Goal: Information Seeking & Learning: Learn about a topic

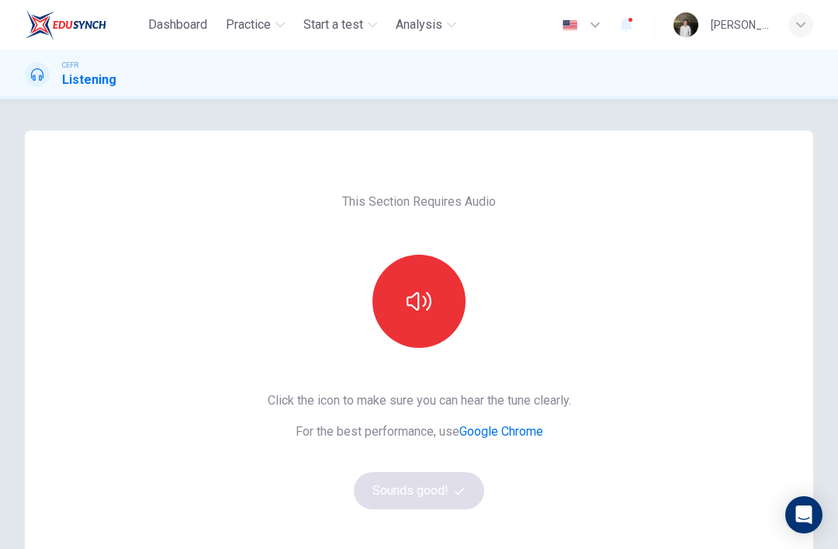
click at [426, 307] on icon "button" at bounding box center [419, 301] width 25 height 25
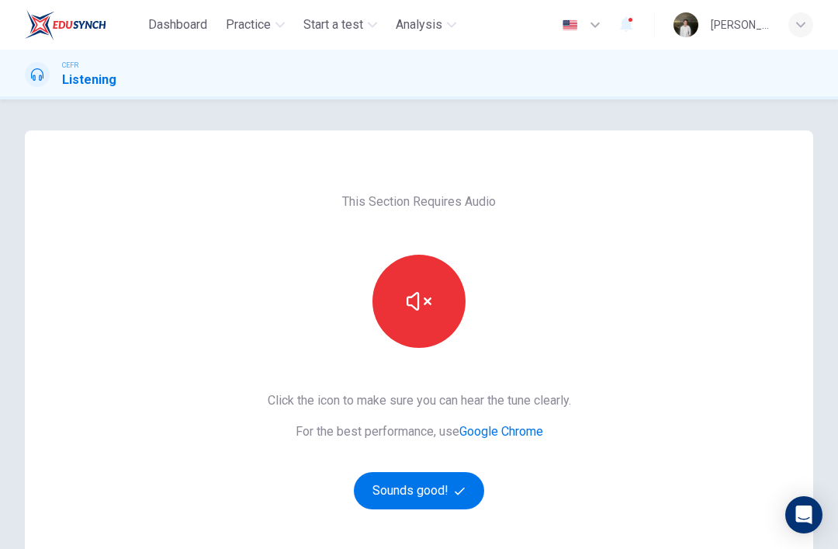
click at [445, 478] on button "Sounds good!" at bounding box center [419, 490] width 130 height 37
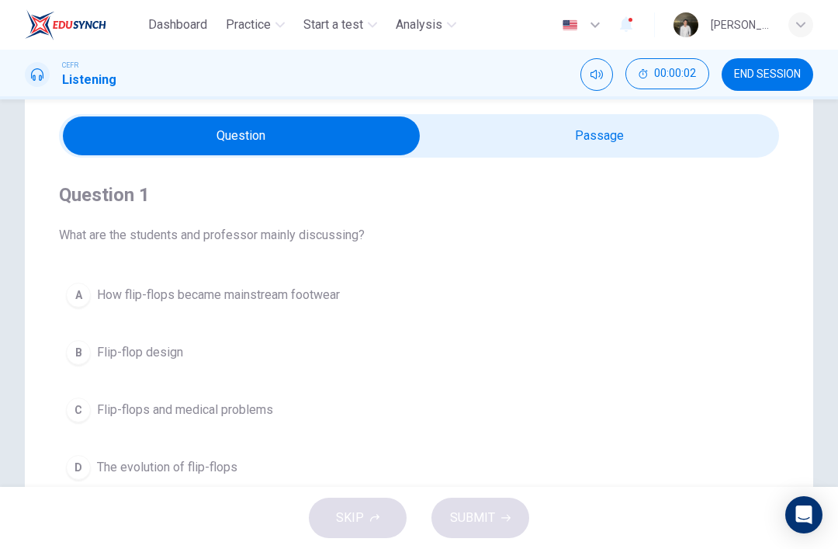
scroll to position [44, 0]
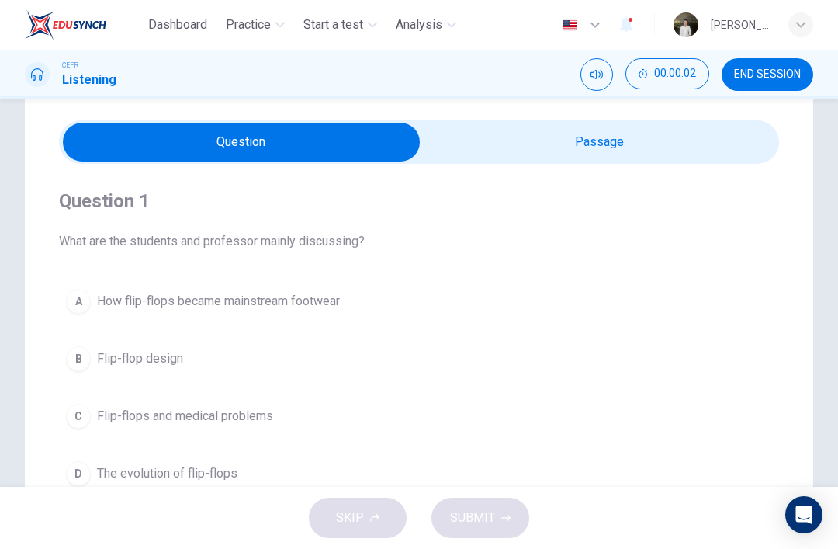
click at [633, 147] on input "checkbox" at bounding box center [241, 142] width 1080 height 39
checkbox input "true"
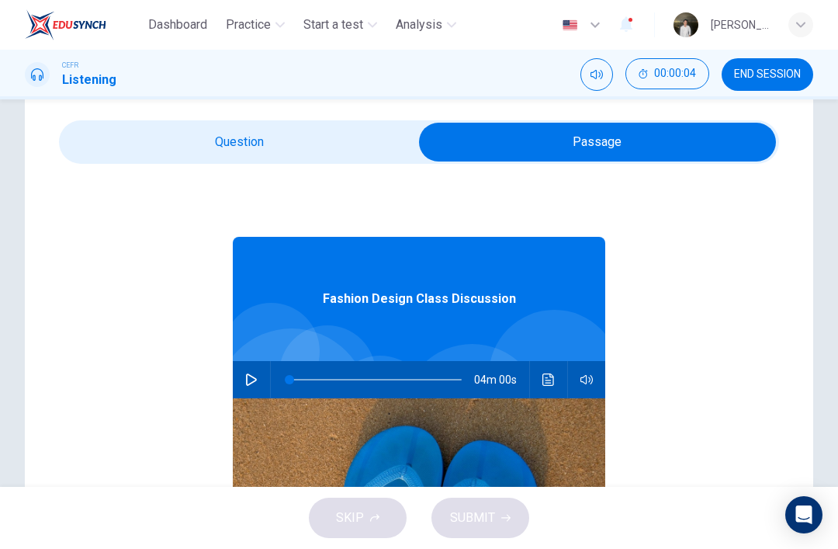
click at [262, 385] on button "button" at bounding box center [251, 379] width 25 height 37
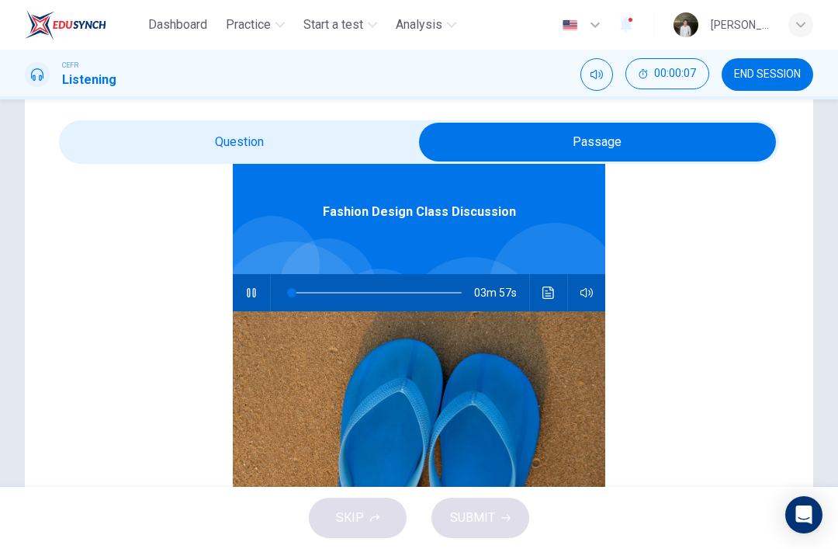
scroll to position [87, 0]
type input "0"
click at [234, 137] on input "checkbox" at bounding box center [597, 142] width 1080 height 39
checkbox input "false"
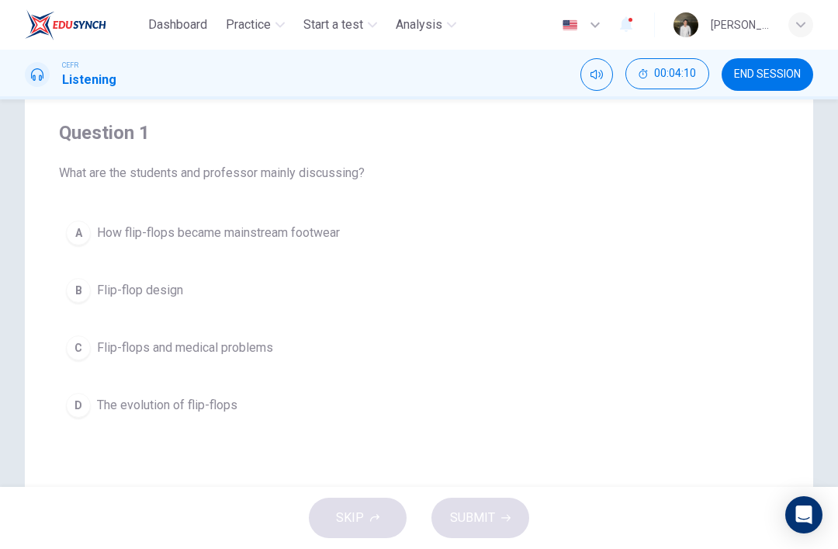
scroll to position [115, 0]
click at [154, 417] on button "D The evolution of flip-flops" at bounding box center [419, 402] width 720 height 39
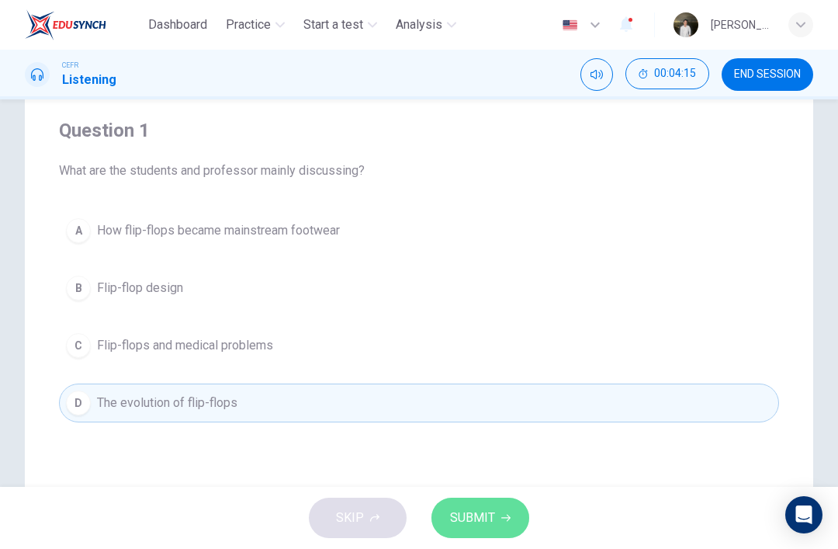
click at [476, 512] on span "SUBMIT" at bounding box center [472, 518] width 45 height 22
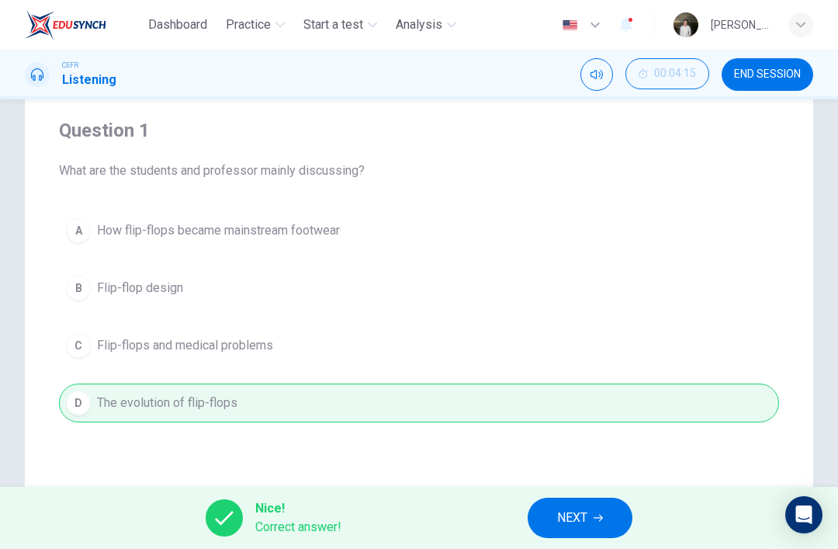
click at [575, 514] on span "NEXT" at bounding box center [572, 518] width 30 height 22
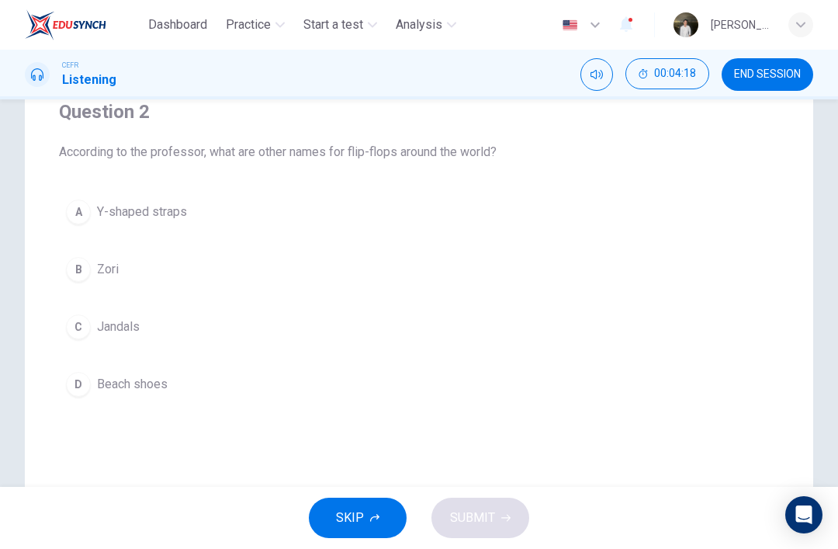
scroll to position [135, 0]
click at [74, 391] on div "D" at bounding box center [78, 382] width 25 height 25
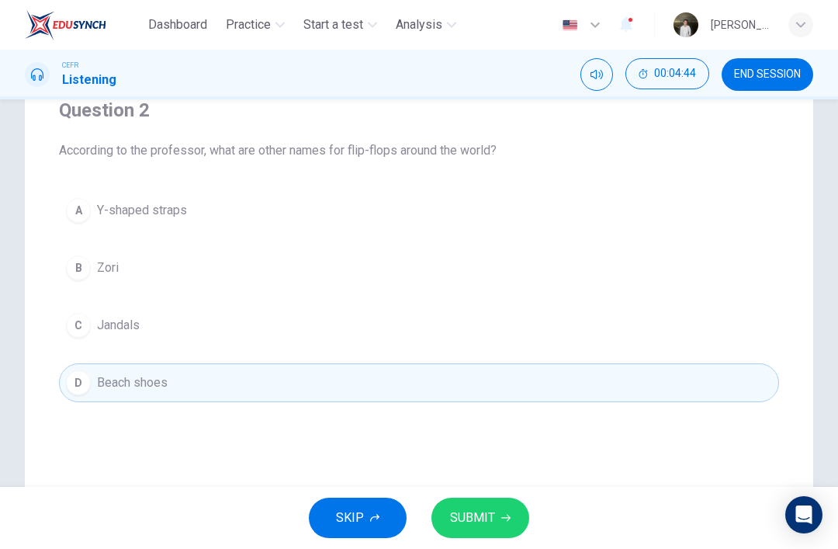
click at [468, 516] on span "SUBMIT" at bounding box center [472, 518] width 45 height 22
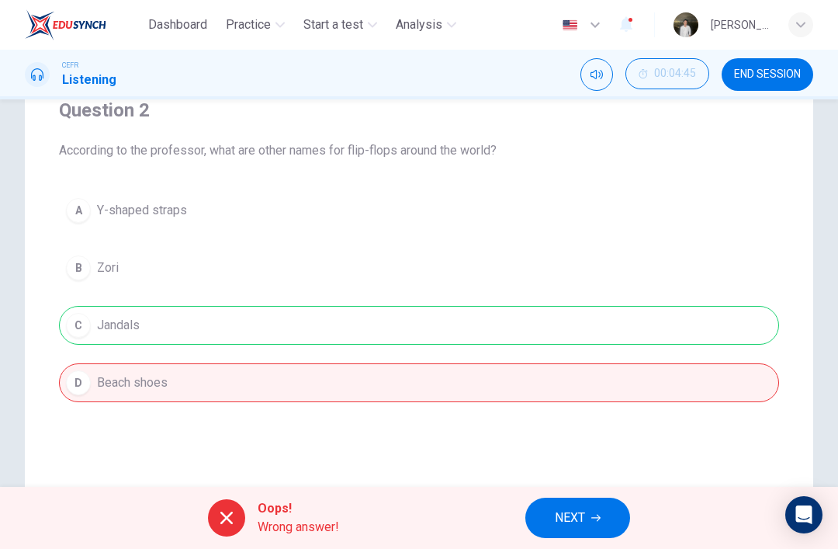
click at [244, 327] on div "A Y-shaped straps B Zori C Jandals D Beach shoes" at bounding box center [419, 296] width 720 height 211
click at [258, 532] on span "Wrong answer!" at bounding box center [298, 527] width 81 height 19
click at [258, 531] on span "Wrong answer!" at bounding box center [298, 527] width 81 height 19
click at [170, 319] on div "A Y-shaped straps B Zori C Jandals D Beach shoes" at bounding box center [419, 296] width 720 height 211
click at [585, 525] on span "NEXT" at bounding box center [570, 518] width 30 height 22
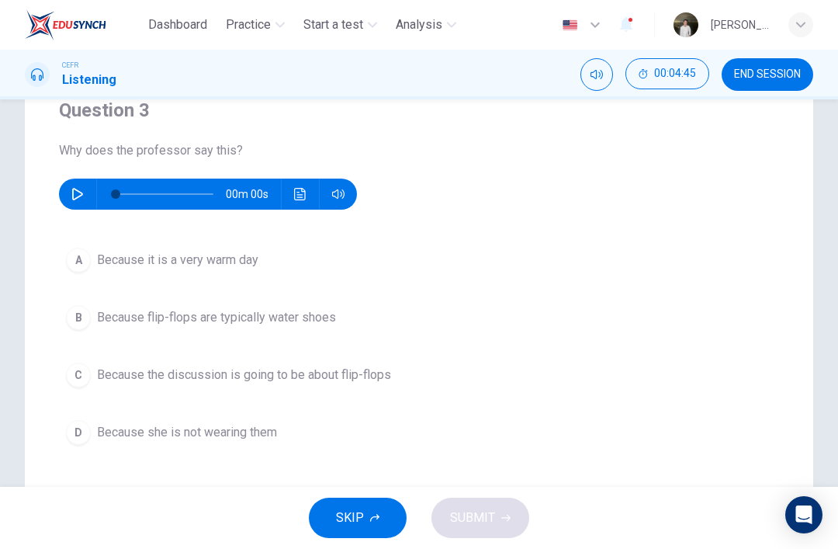
click at [75, 200] on button "button" at bounding box center [77, 193] width 25 height 31
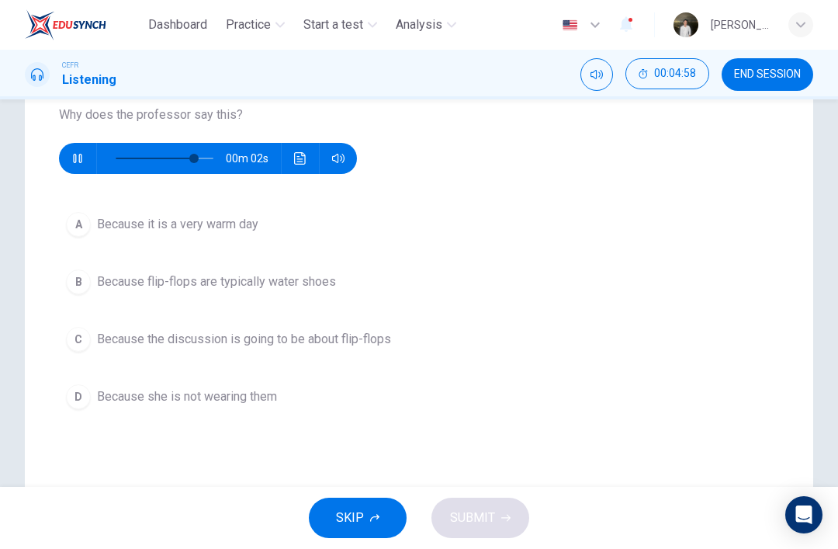
scroll to position [176, 0]
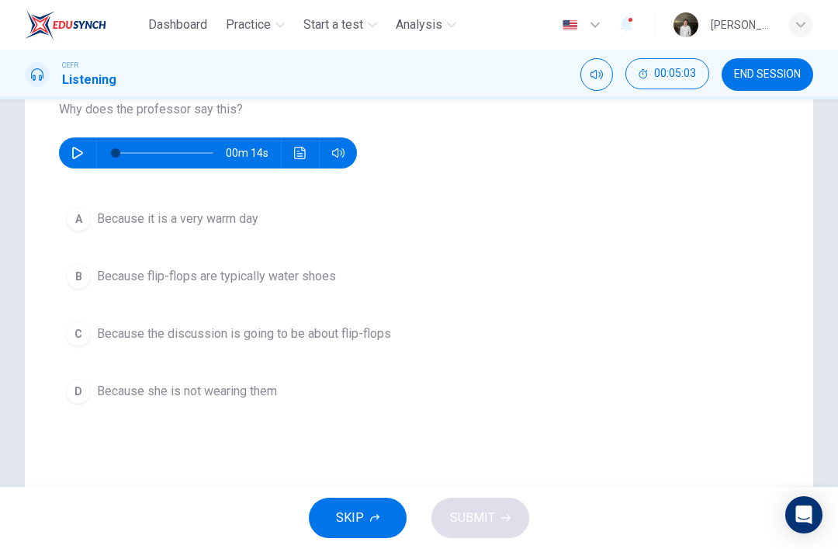
click at [102, 337] on span "Because the discussion is going to be about flip-flops" at bounding box center [244, 333] width 294 height 19
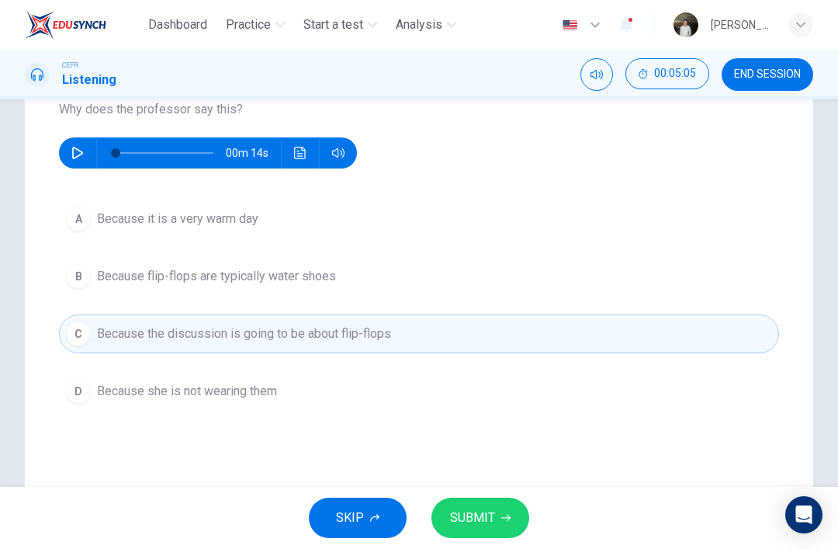
click at [123, 262] on button "B Because flip-flops are typically water shoes" at bounding box center [419, 276] width 720 height 39
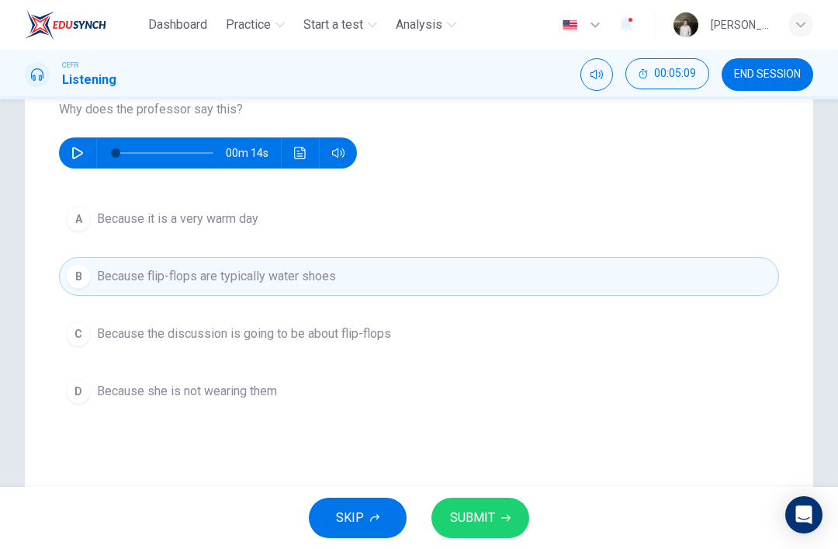
click at [154, 294] on button "B Because flip-flops are typically water shoes" at bounding box center [419, 276] width 720 height 39
click at [84, 156] on button "button" at bounding box center [77, 152] width 25 height 31
click at [171, 318] on button "C Because the discussion is going to be about flip-flops" at bounding box center [419, 333] width 720 height 39
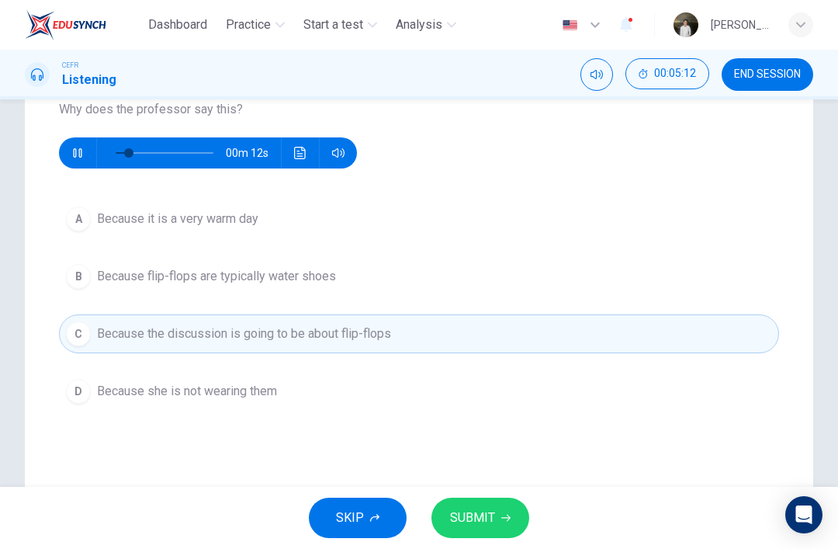
click at [476, 521] on span "SUBMIT" at bounding box center [472, 518] width 45 height 22
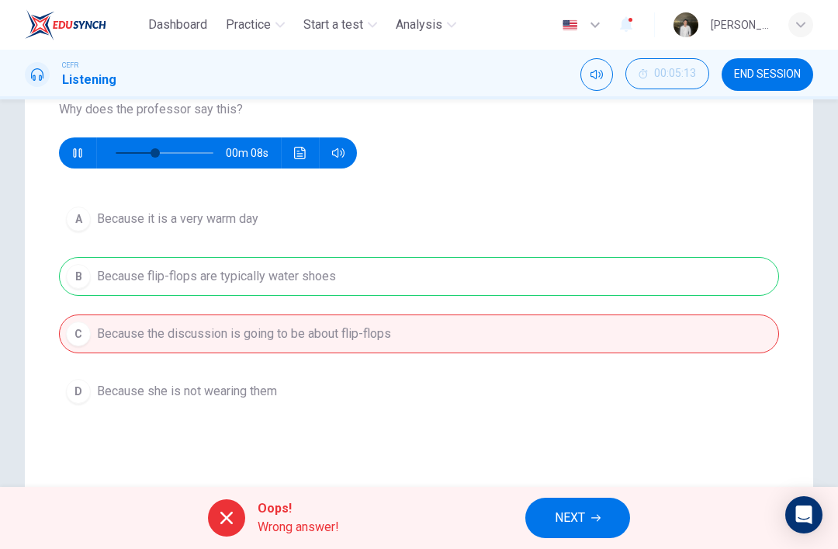
type input "47"
click at [560, 518] on span "NEXT" at bounding box center [570, 518] width 30 height 22
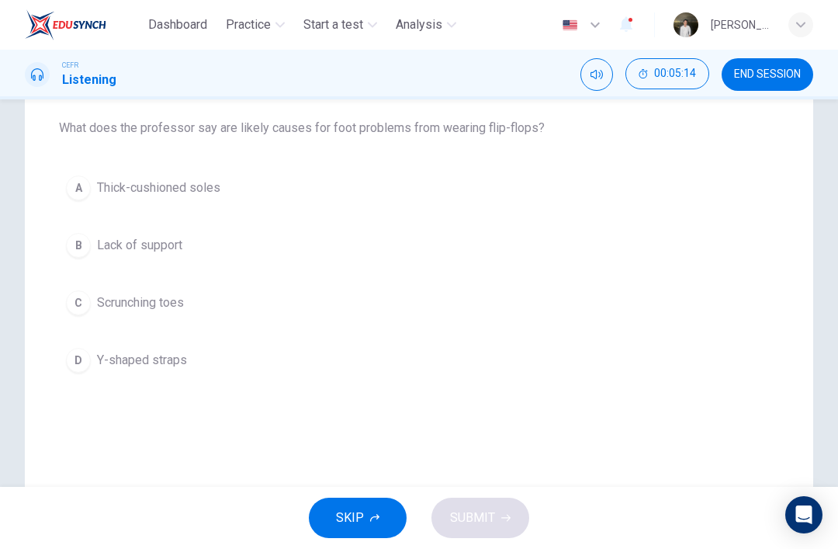
scroll to position [155, 0]
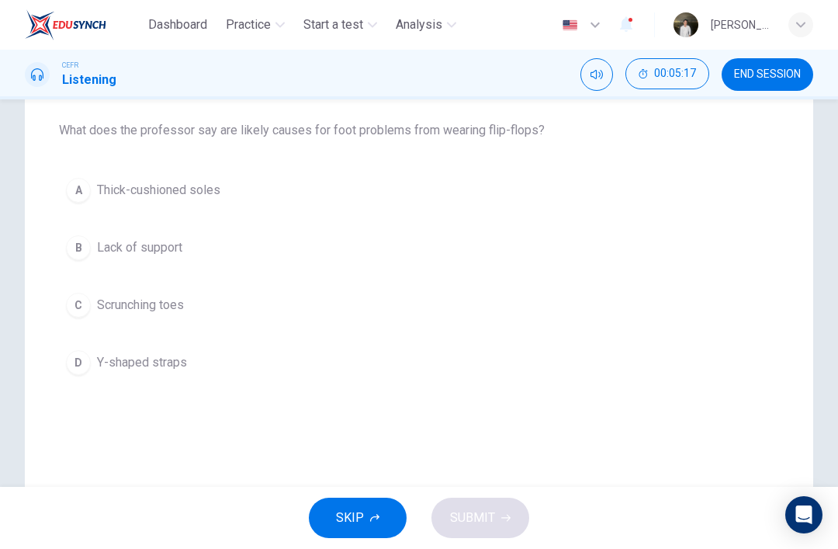
click at [92, 243] on button "B Lack of support" at bounding box center [419, 247] width 720 height 39
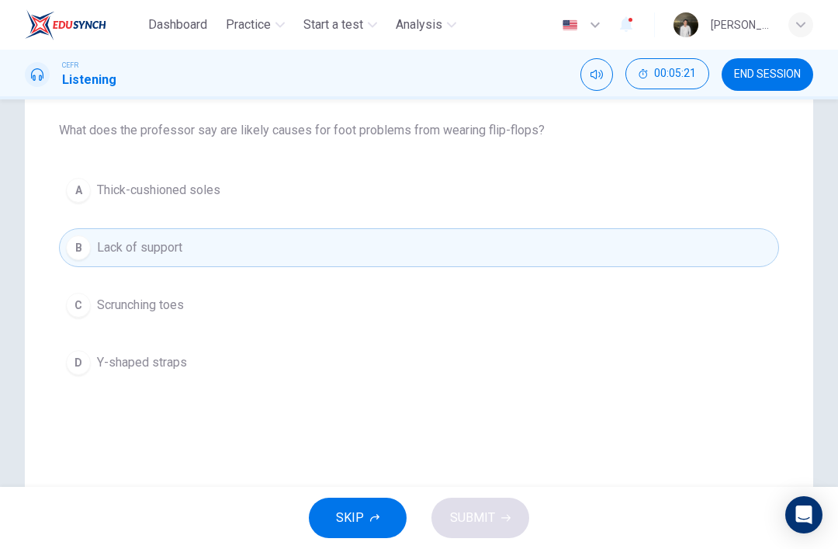
click at [106, 286] on button "C Scrunching toes" at bounding box center [419, 305] width 720 height 39
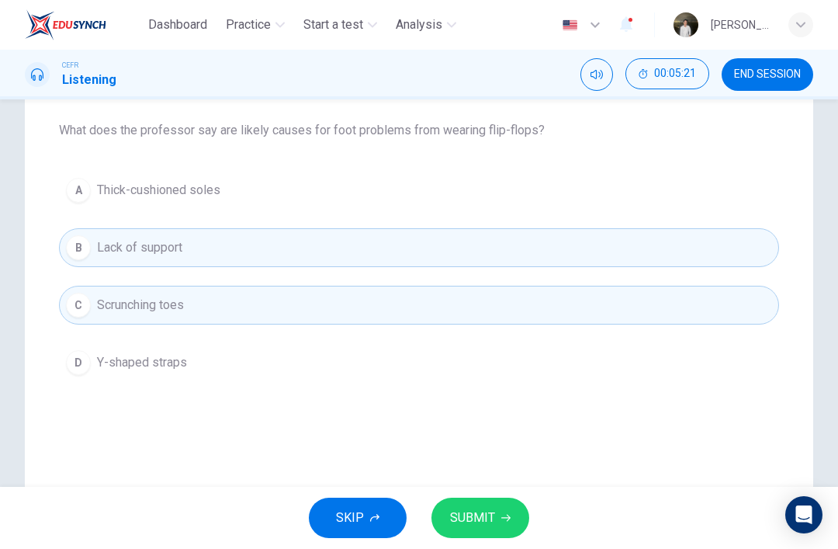
click at [477, 535] on button "SUBMIT" at bounding box center [480, 517] width 98 height 40
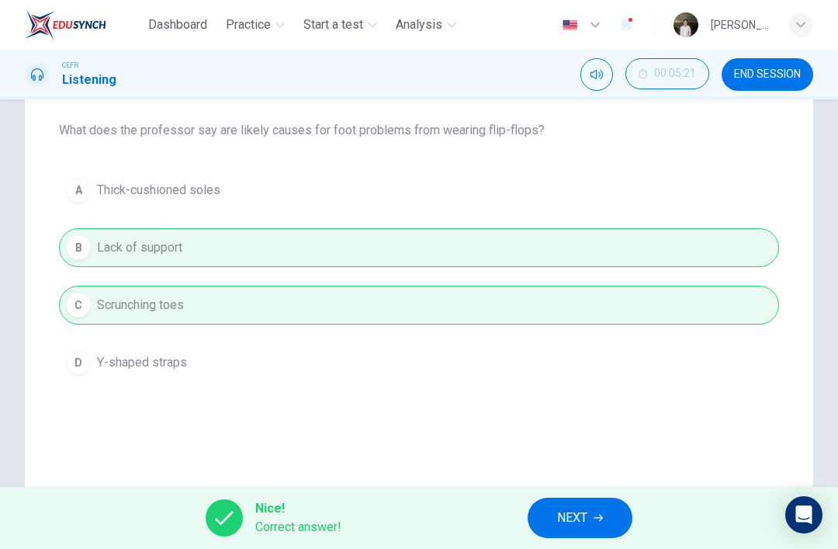
click at [572, 513] on span "NEXT" at bounding box center [572, 518] width 30 height 22
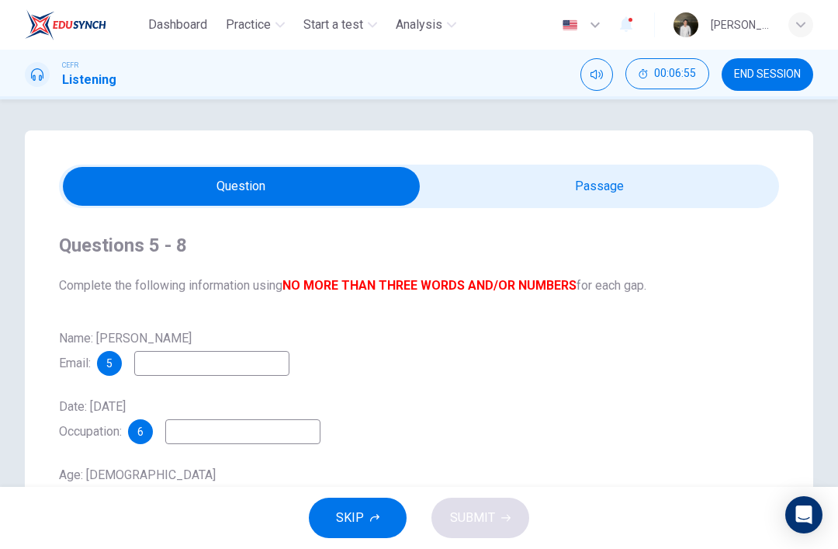
click at [511, 171] on input "checkbox" at bounding box center [241, 186] width 1080 height 39
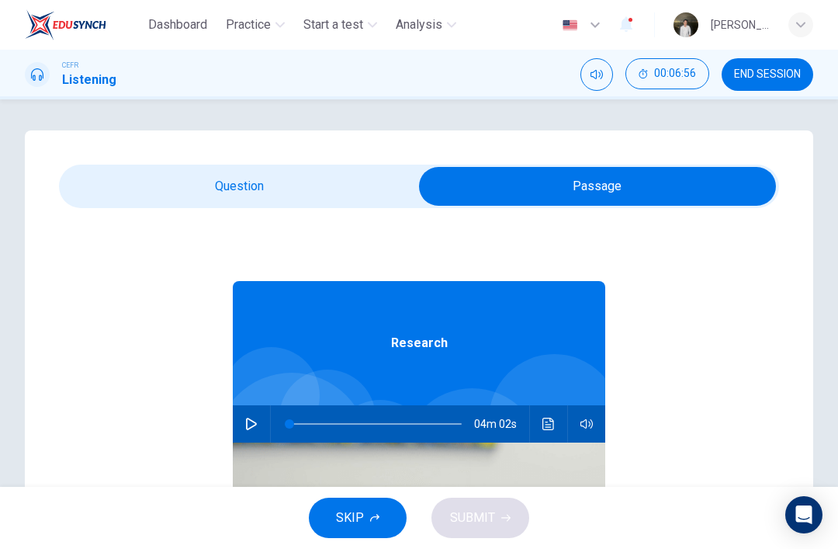
click at [141, 184] on input "checkbox" at bounding box center [597, 186] width 1080 height 39
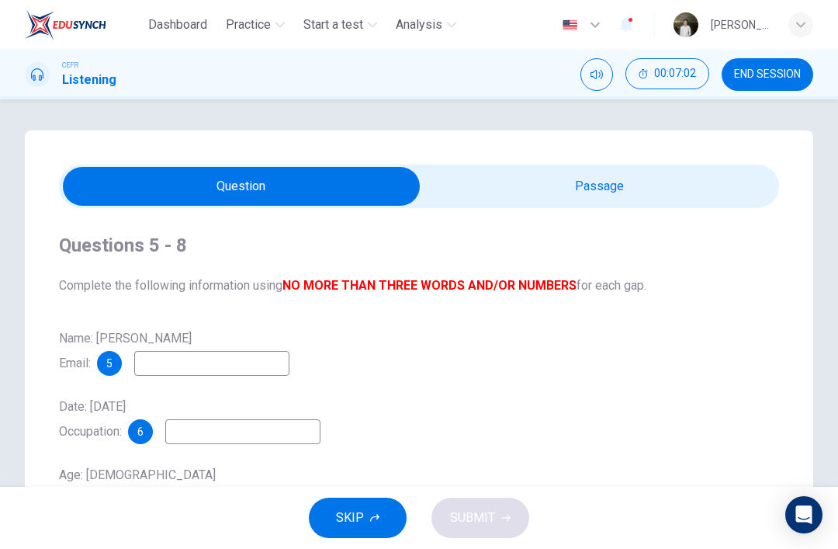
click at [662, 197] on input "checkbox" at bounding box center [241, 186] width 1080 height 39
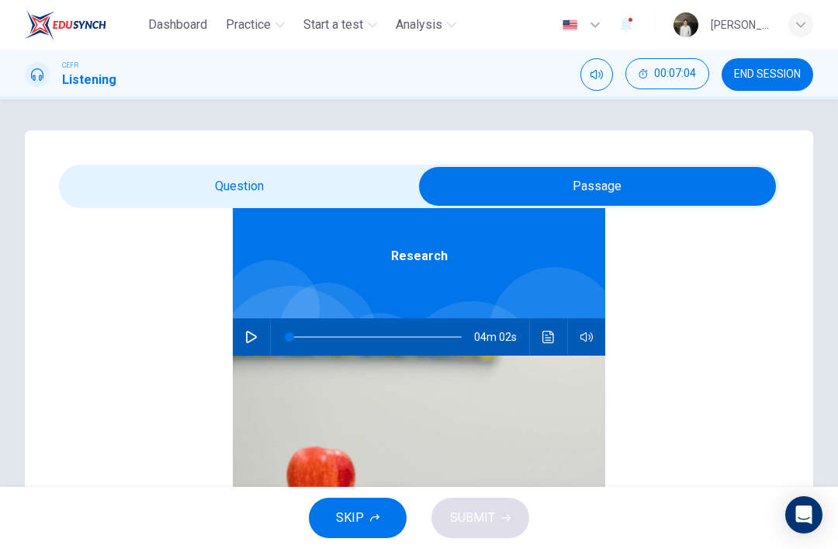
scroll to position [87, 0]
click at [236, 345] on div "04m 02s" at bounding box center [419, 336] width 372 height 37
click at [250, 353] on button "button" at bounding box center [251, 336] width 25 height 37
click at [177, 190] on input "checkbox" at bounding box center [597, 186] width 1080 height 39
checkbox input "false"
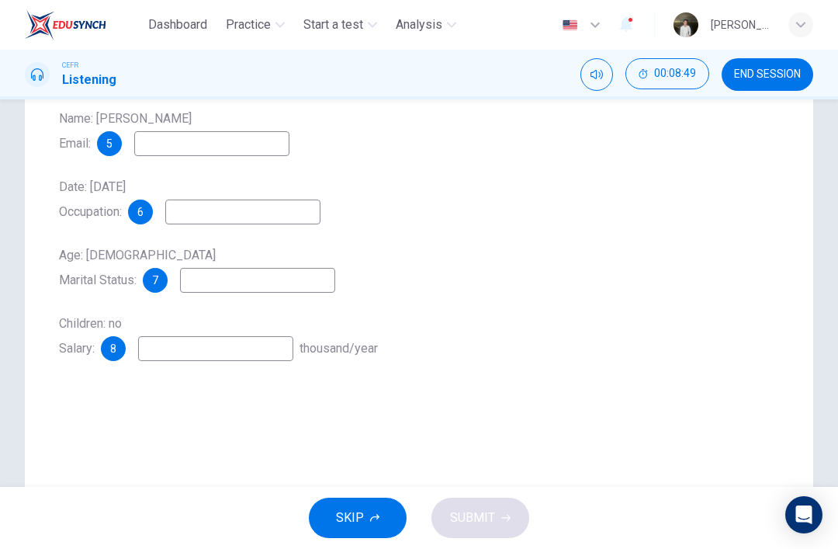
scroll to position [223, 0]
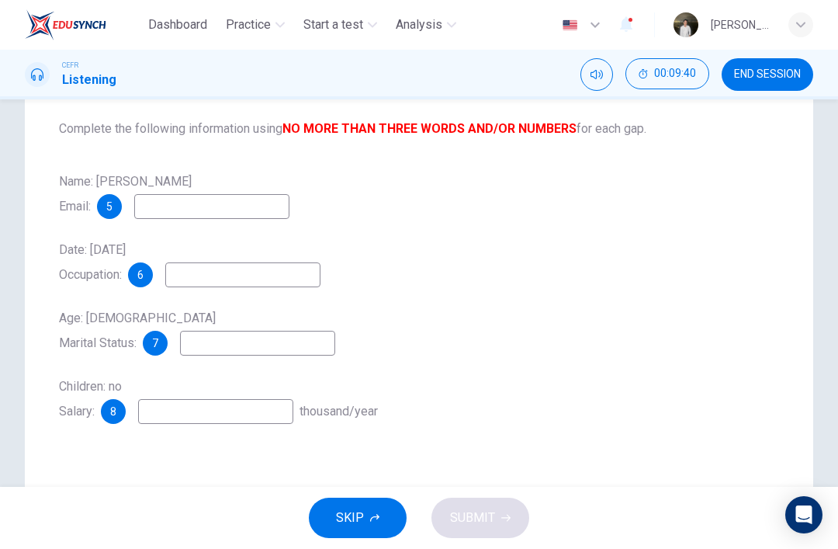
type input "64"
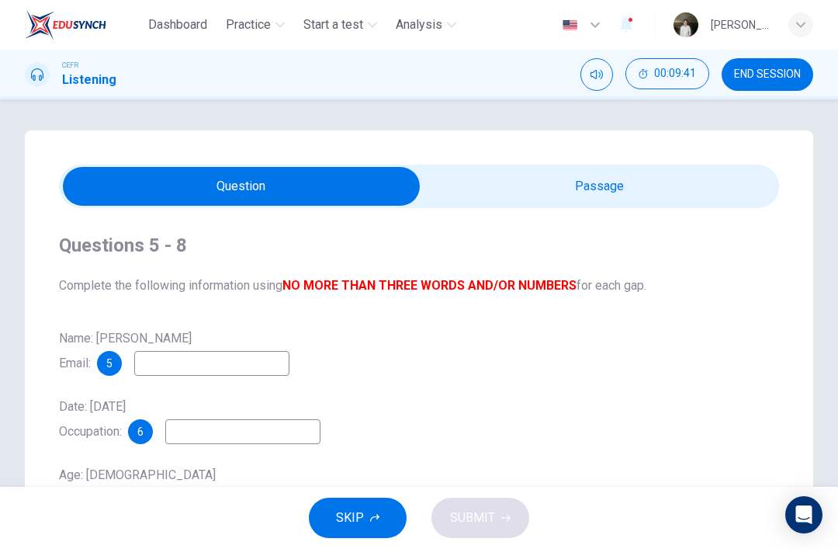
scroll to position [0, 0]
click at [501, 171] on input "checkbox" at bounding box center [241, 186] width 1080 height 39
checkbox input "true"
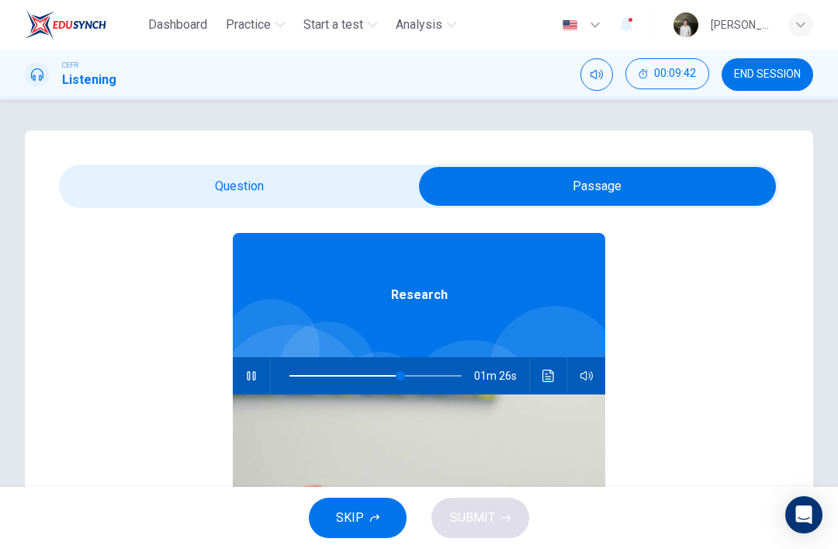
scroll to position [49, 0]
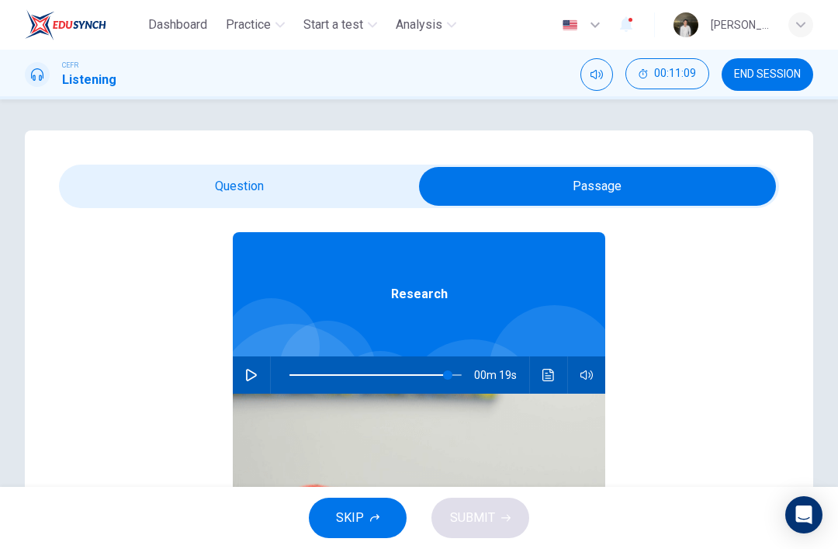
click at [264, 362] on div "00m 19s" at bounding box center [419, 374] width 372 height 37
click at [244, 367] on button "button" at bounding box center [251, 374] width 25 height 37
type input "99"
click at [275, 180] on input "checkbox" at bounding box center [597, 186] width 1080 height 39
checkbox input "false"
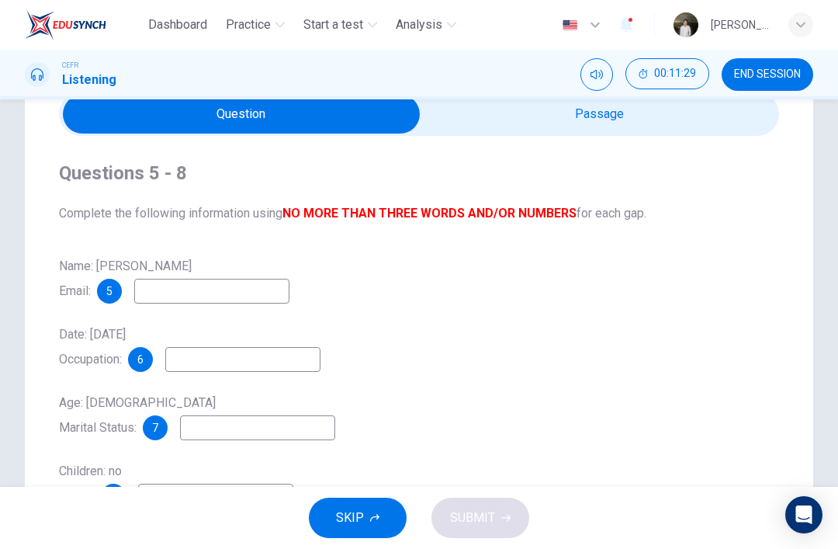
scroll to position [74, 0]
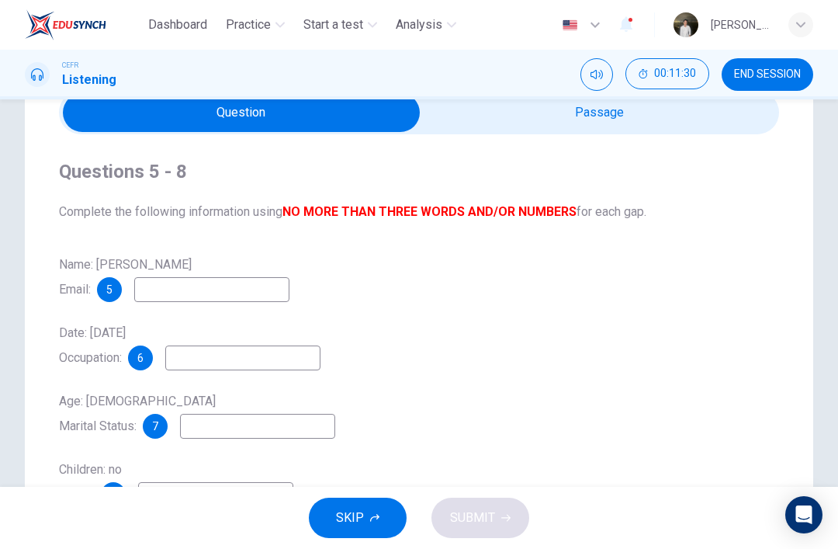
click at [250, 311] on div "Name: William Glass Email: 5 Date: 26th February, 2007 Occupation: 6 Age: 29 Ma…" at bounding box center [419, 379] width 720 height 255
click at [232, 318] on div "Name: William Glass Email: 5 Date: 26th February, 2007 Occupation: 6 Age: 29 Ma…" at bounding box center [419, 379] width 720 height 255
click at [227, 286] on input at bounding box center [211, 289] width 155 height 25
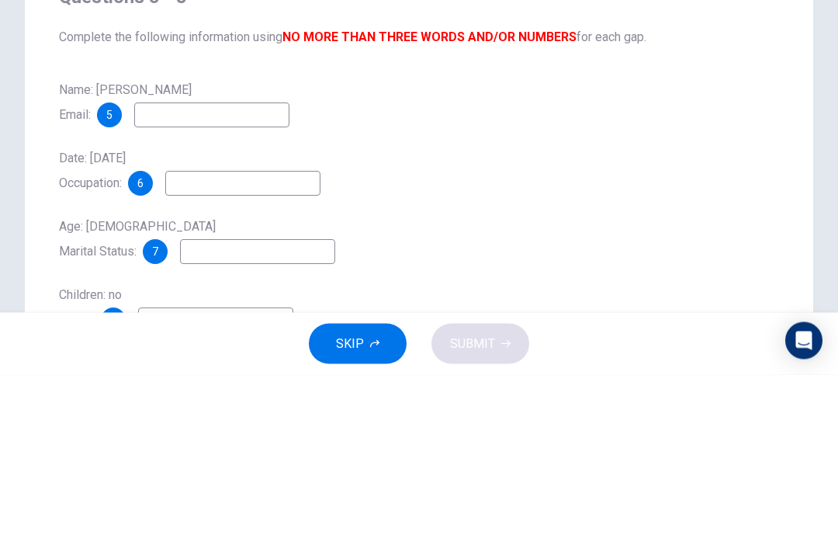
type input "G"
type input "wglass@gmail.com"
click at [218, 345] on input at bounding box center [242, 357] width 155 height 25
click at [681, 252] on div "Name: William Glass Email: 5 wglass@gmail.com" at bounding box center [419, 277] width 720 height 50
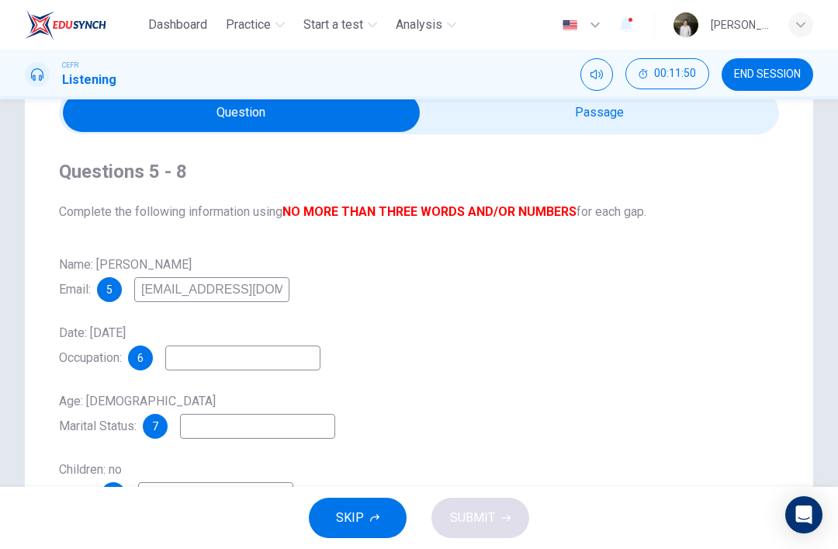
click at [530, 127] on input "checkbox" at bounding box center [241, 112] width 1080 height 39
checkbox input "true"
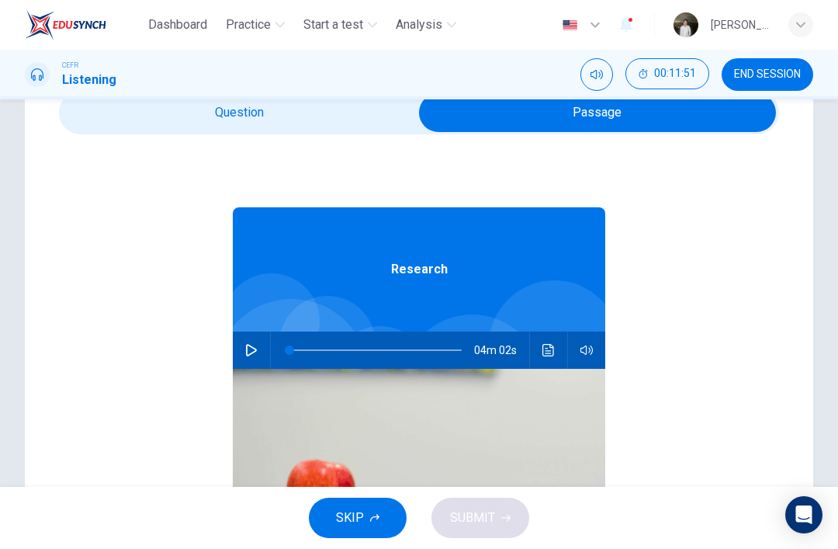
click at [262, 345] on button "button" at bounding box center [251, 349] width 25 height 37
click at [314, 345] on span at bounding box center [318, 349] width 9 height 9
click at [320, 352] on span at bounding box center [323, 349] width 9 height 9
type input "25"
click at [410, 128] on input "checkbox" at bounding box center [597, 112] width 1080 height 39
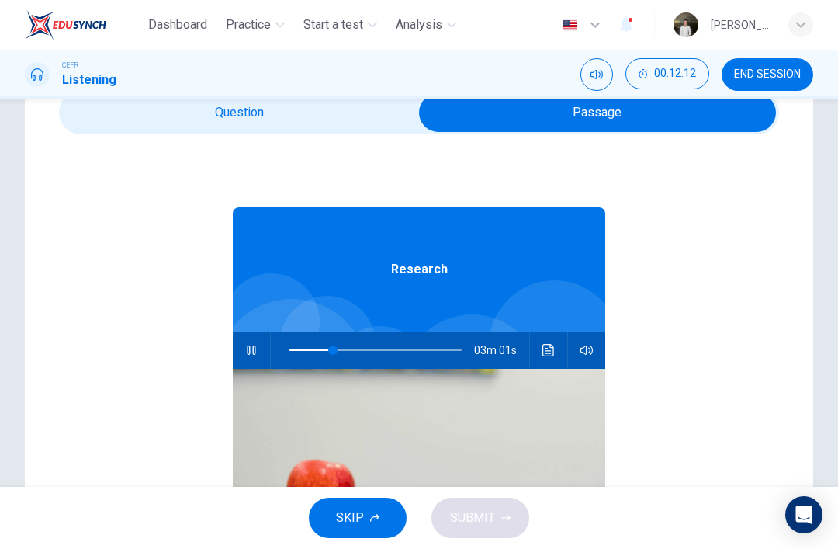
checkbox input "false"
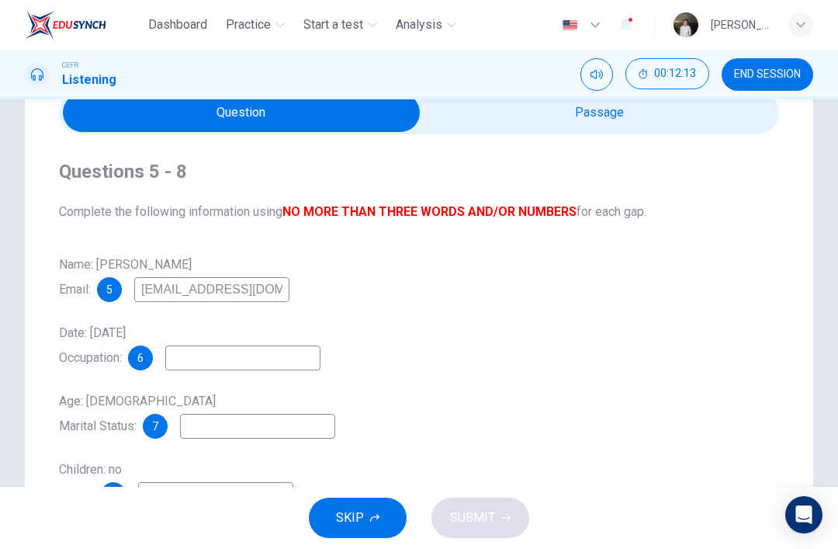
click at [280, 355] on input at bounding box center [242, 357] width 155 height 25
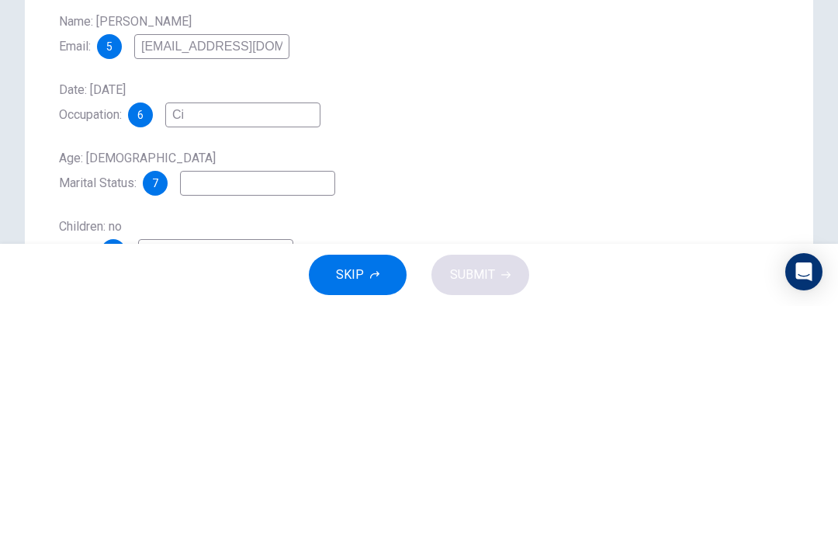
type input "C"
click at [286, 414] on input at bounding box center [257, 426] width 155 height 25
click at [310, 345] on input "civil servant" at bounding box center [242, 357] width 155 height 25
click at [335, 414] on input at bounding box center [257, 426] width 155 height 25
click at [320, 345] on input "civil servants" at bounding box center [242, 357] width 155 height 25
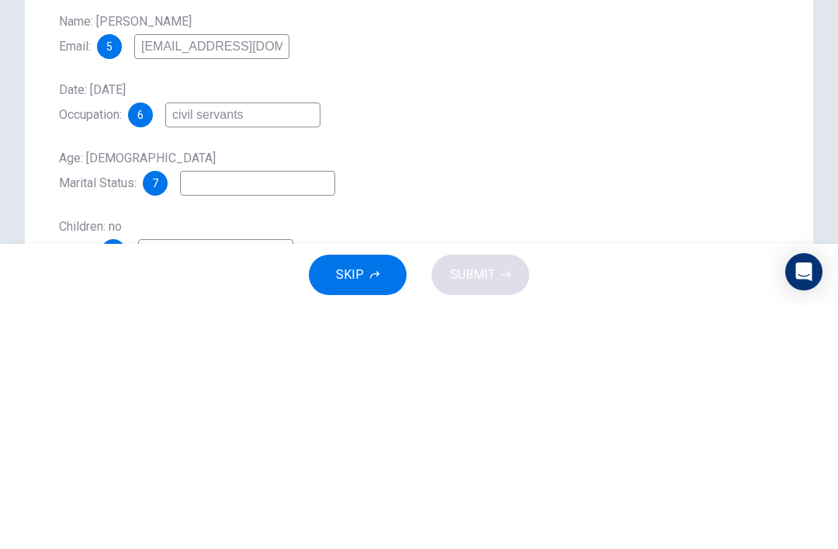
click at [303, 414] on input at bounding box center [257, 426] width 155 height 25
click at [320, 345] on input "civil servants" at bounding box center [242, 357] width 155 height 25
type input "civil servant"
click at [282, 414] on input at bounding box center [257, 426] width 155 height 25
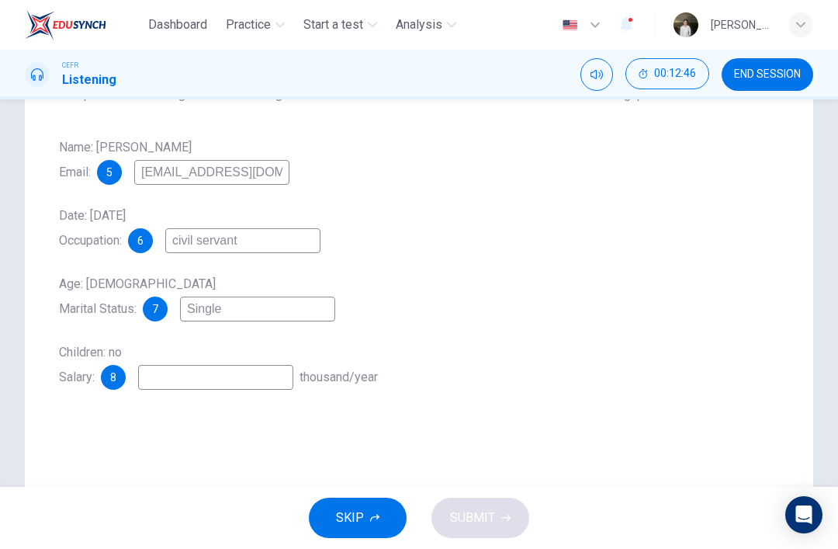
scroll to position [192, 0]
type input "Single"
click at [171, 383] on input at bounding box center [215, 376] width 155 height 25
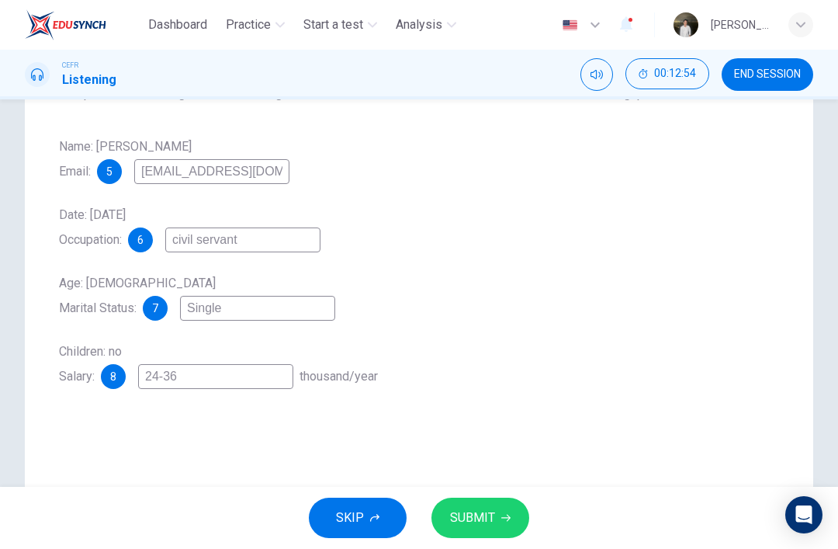
type input "24-36"
click at [491, 517] on span "SUBMIT" at bounding box center [472, 518] width 45 height 22
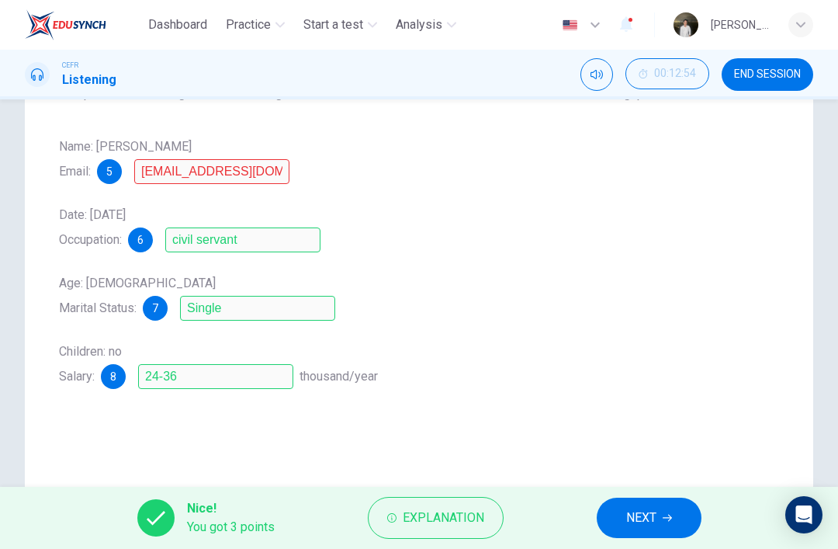
click at [213, 195] on div "Name: William Glass Email: 5 wglass@gmail.com Date: 26th February, 2007 Occupat…" at bounding box center [419, 261] width 720 height 255
click at [213, 194] on div "Name: William Glass Email: 5 wglass@gmail.com Date: 26th February, 2007 Occupat…" at bounding box center [419, 261] width 720 height 255
click at [176, 154] on div "Name: William Glass Email: 5 wglass@gmail.com" at bounding box center [419, 159] width 720 height 50
click at [122, 165] on div "5" at bounding box center [109, 171] width 25 height 25
click at [634, 535] on button "NEXT" at bounding box center [649, 517] width 105 height 40
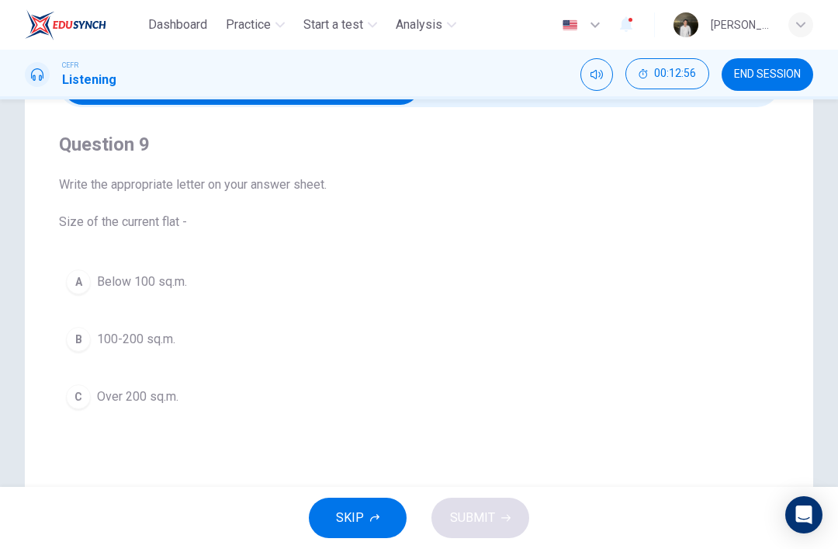
scroll to position [49, 0]
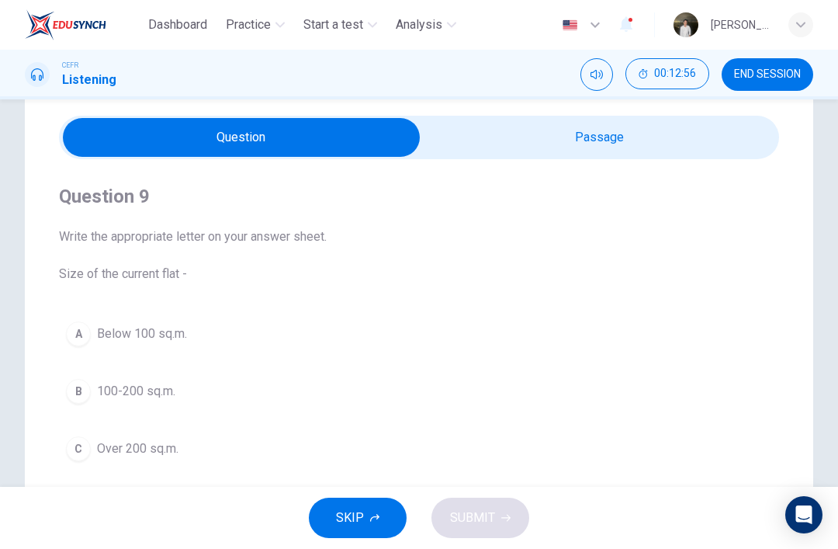
click at [546, 146] on input "checkbox" at bounding box center [241, 137] width 1080 height 39
checkbox input "true"
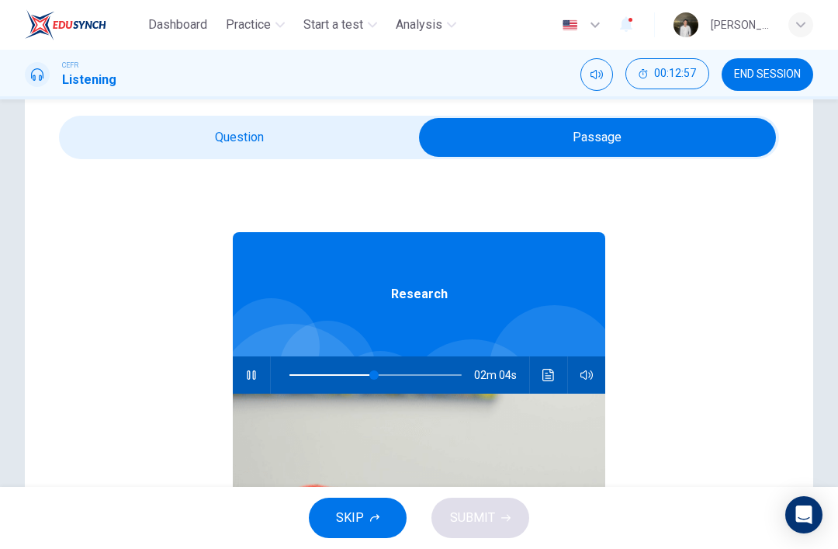
click at [263, 369] on button "button" at bounding box center [251, 374] width 25 height 37
type input "49"
click at [373, 147] on input "checkbox" at bounding box center [597, 137] width 1080 height 39
checkbox input "false"
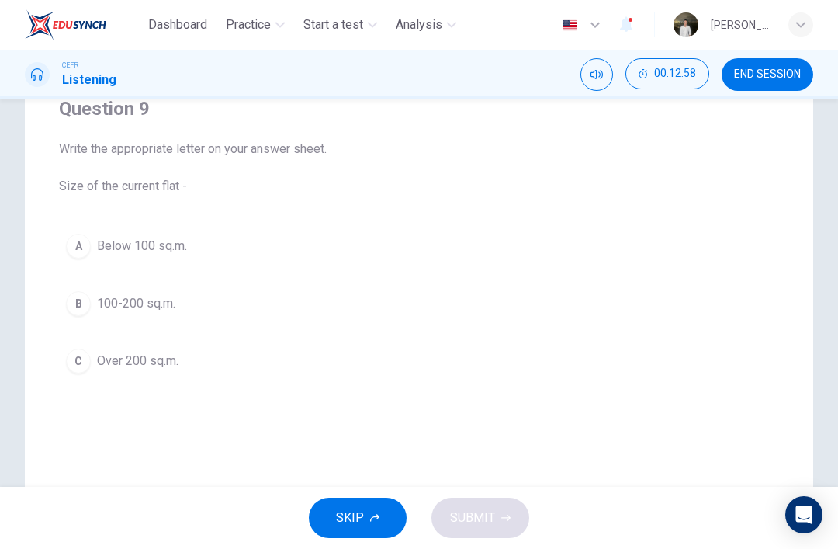
scroll to position [137, 0]
click at [86, 293] on div "B" at bounding box center [78, 302] width 25 height 25
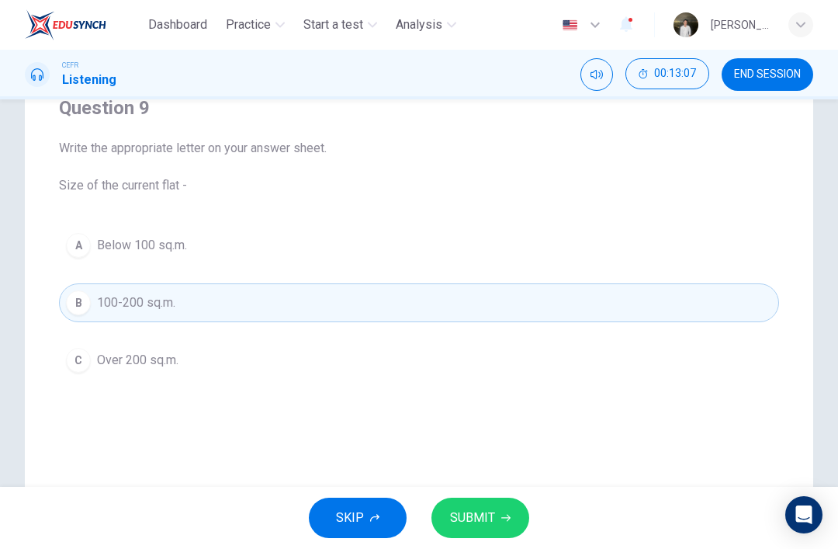
click at [501, 523] on button "SUBMIT" at bounding box center [480, 517] width 98 height 40
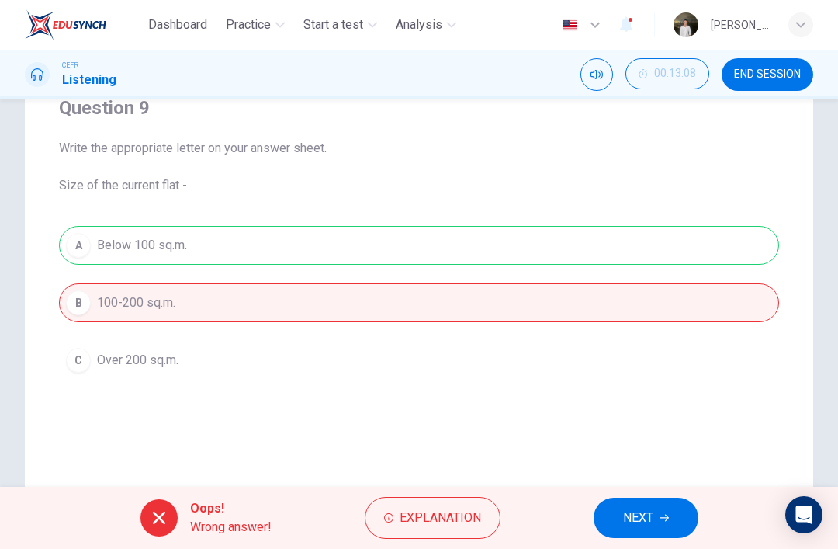
click at [659, 509] on button "NEXT" at bounding box center [646, 517] width 105 height 40
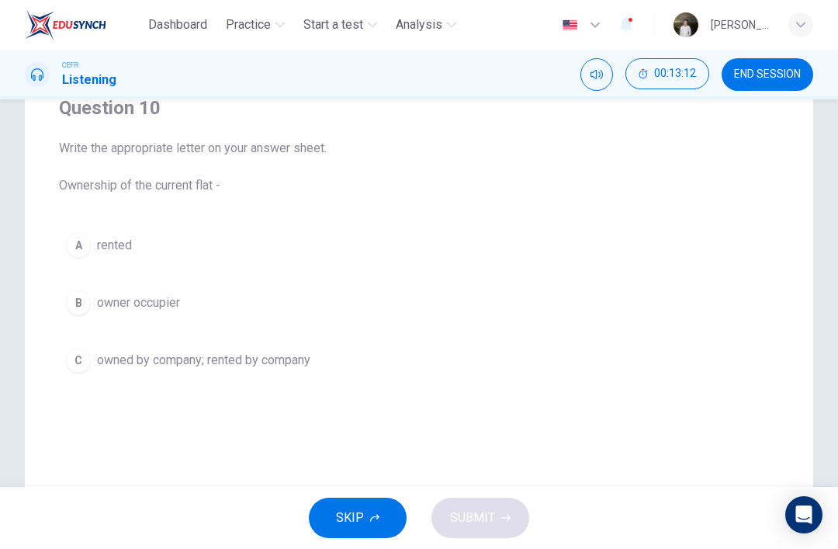
click at [431, 251] on button "A rented" at bounding box center [419, 245] width 720 height 39
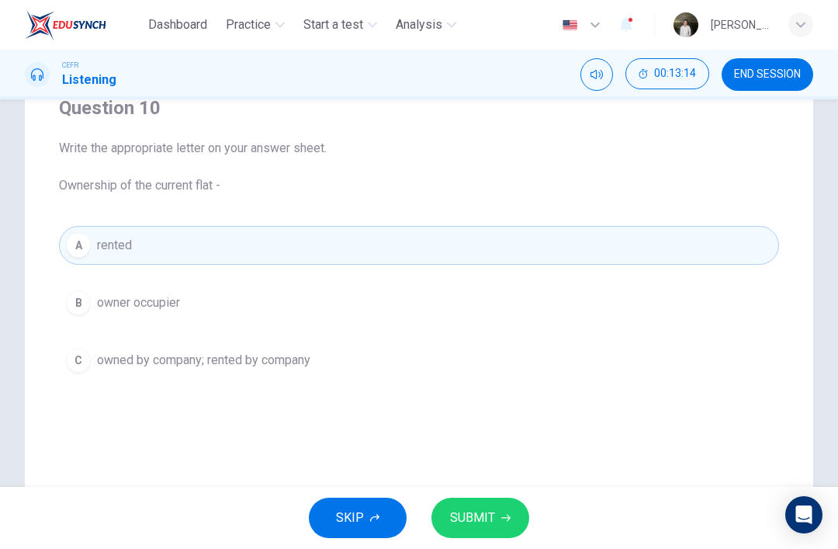
click at [518, 514] on button "SUBMIT" at bounding box center [480, 517] width 98 height 40
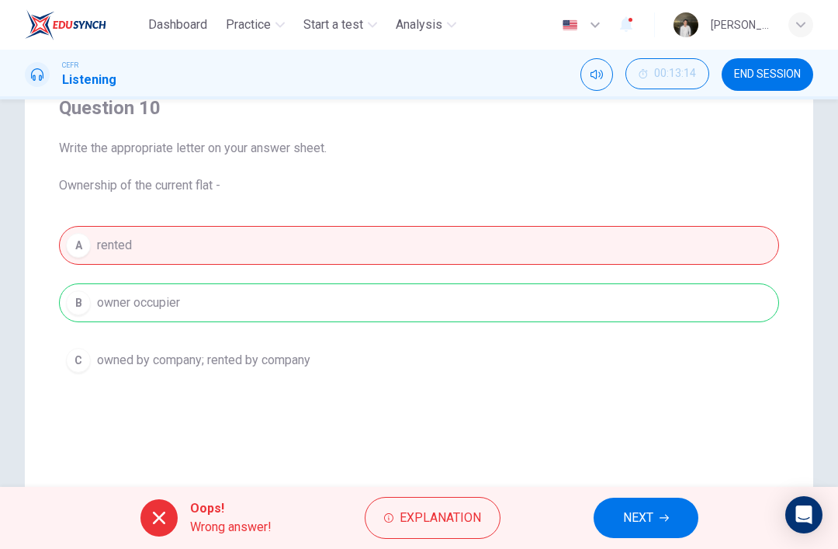
click at [95, 294] on div "A rented B owner occupier C owned by company; rented by company" at bounding box center [419, 303] width 720 height 154
click at [113, 313] on div "A rented B owner occupier C owned by company; rented by company" at bounding box center [419, 303] width 720 height 154
click at [431, 289] on div "A rented B owner occupier C owned by company; rented by company" at bounding box center [419, 303] width 720 height 154
click at [483, 521] on button "Explanation" at bounding box center [433, 518] width 136 height 42
click at [653, 494] on div "Oops! Wrong answer! Explanation NEXT" at bounding box center [419, 518] width 838 height 62
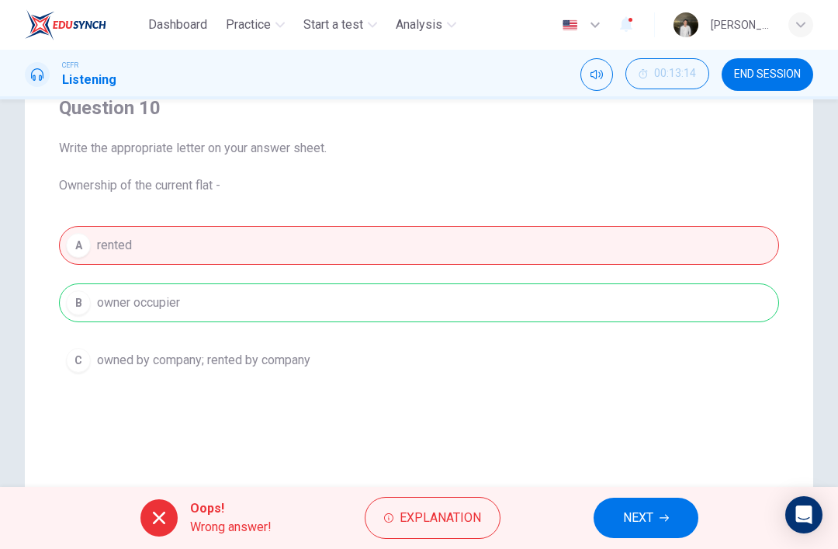
click at [659, 503] on button "NEXT" at bounding box center [646, 517] width 105 height 40
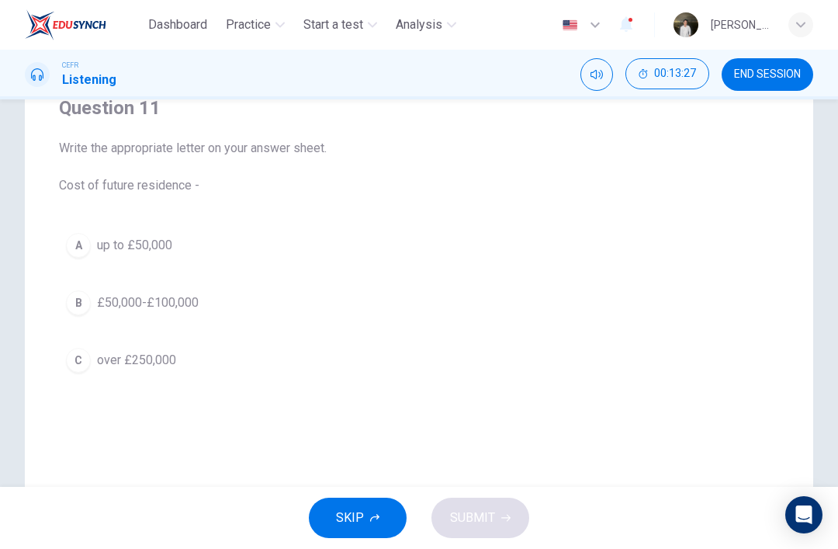
click at [400, 296] on button "B £50,000-£100,000" at bounding box center [419, 302] width 720 height 39
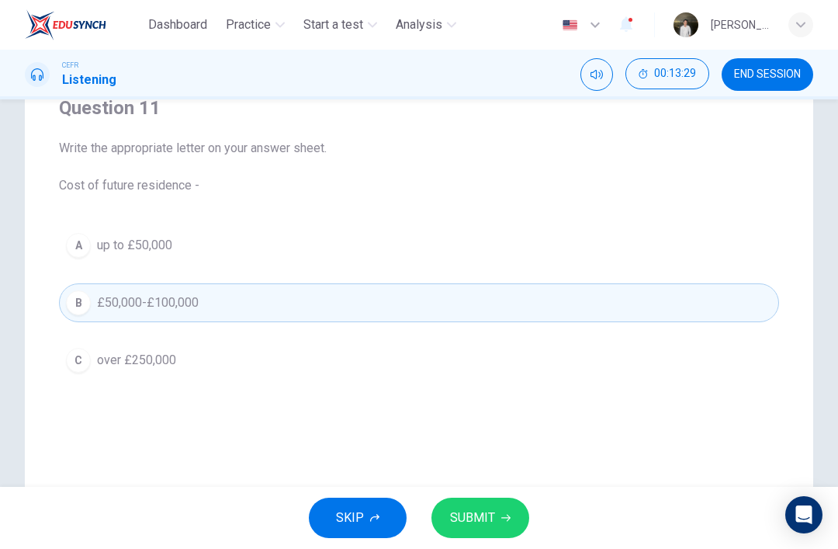
click at [393, 353] on button "C over £250,000" at bounding box center [419, 360] width 720 height 39
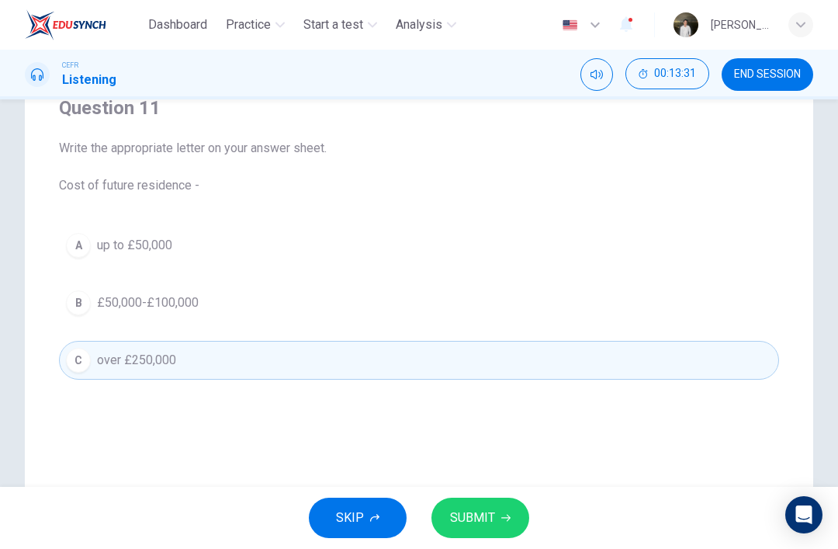
click at [414, 301] on button "B £50,000-£100,000" at bounding box center [419, 302] width 720 height 39
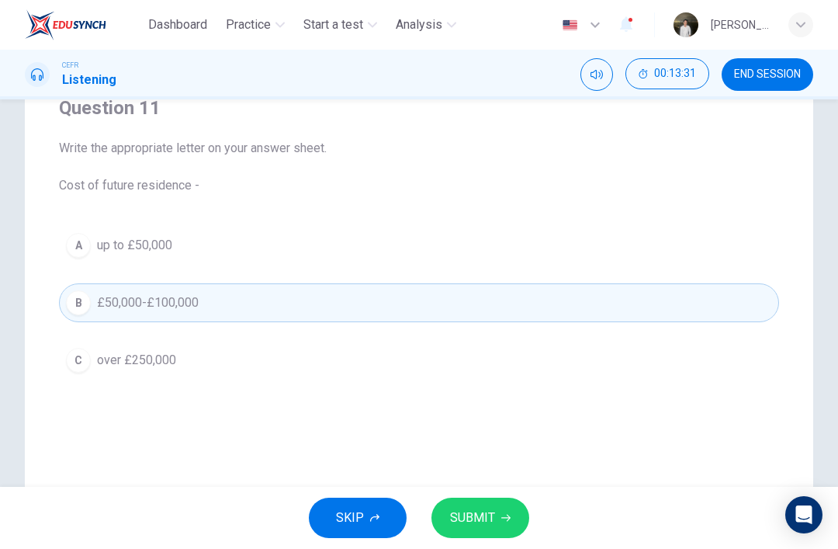
click at [504, 511] on button "SUBMIT" at bounding box center [480, 517] width 98 height 40
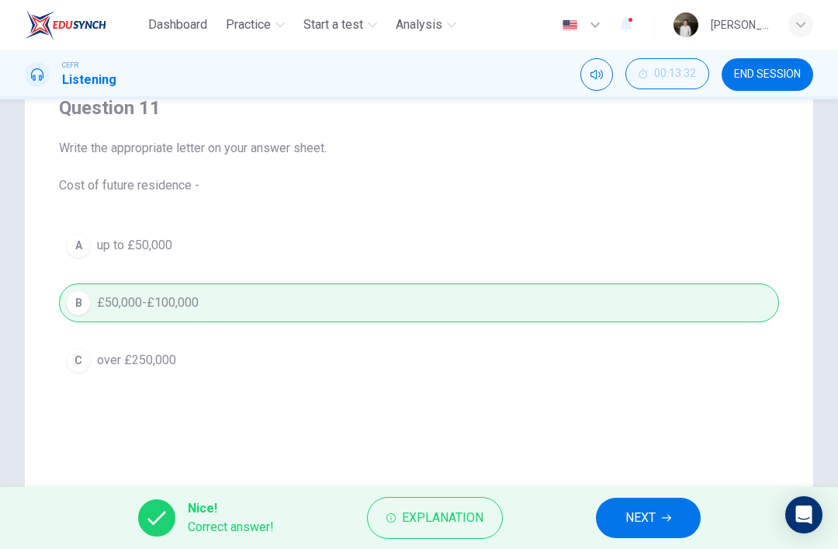
click at [457, 497] on button "Explanation" at bounding box center [435, 518] width 136 height 42
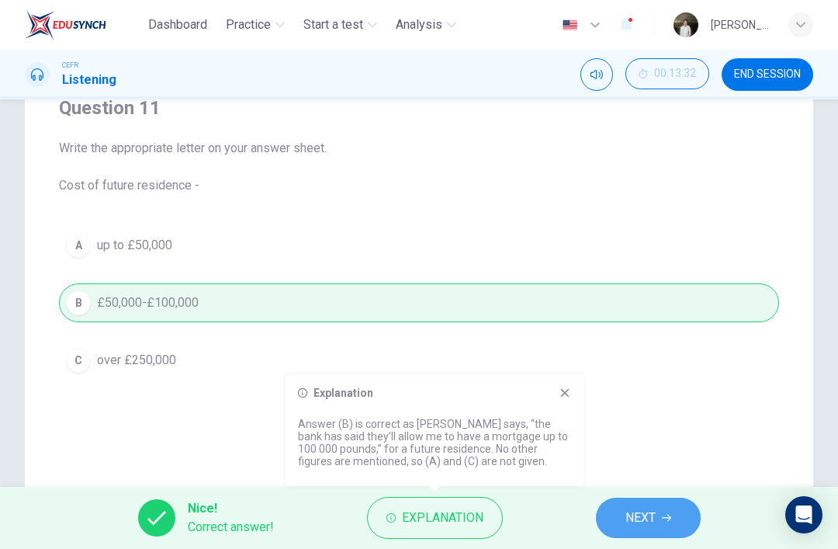
click at [644, 519] on span "NEXT" at bounding box center [640, 518] width 30 height 22
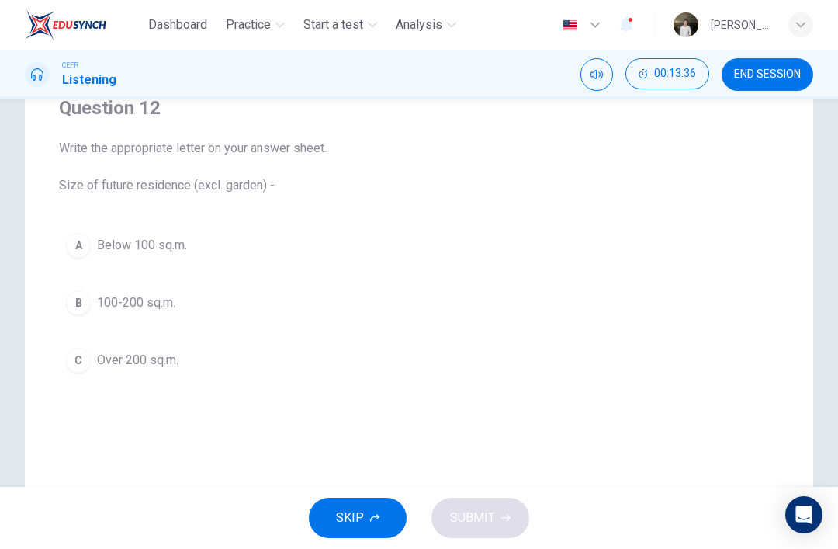
click at [449, 357] on button "C Over 200 sq.m." at bounding box center [419, 360] width 720 height 39
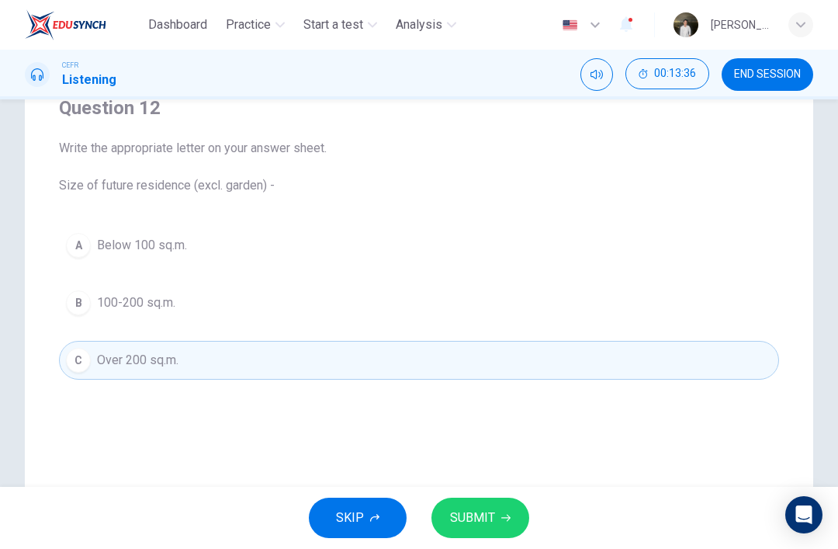
click at [476, 310] on button "B 100-200 sq.m." at bounding box center [419, 302] width 720 height 39
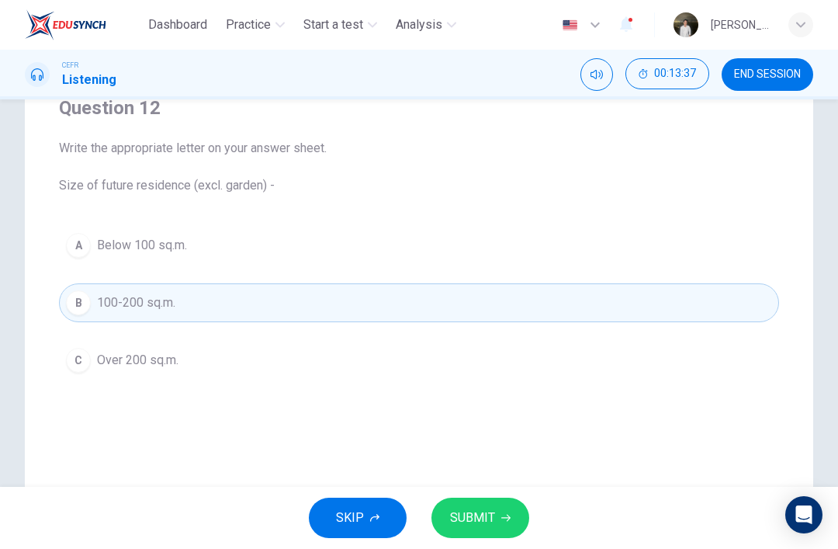
click at [525, 521] on button "SUBMIT" at bounding box center [480, 517] width 98 height 40
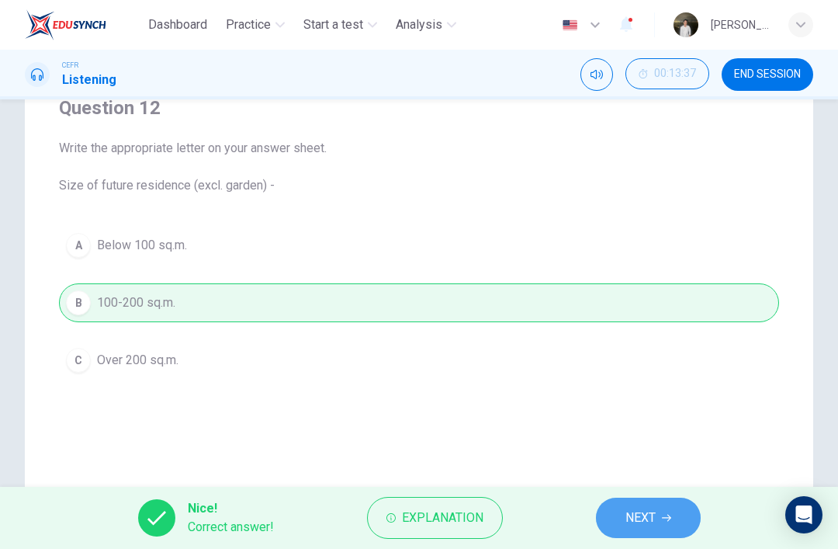
click at [637, 525] on span "NEXT" at bounding box center [640, 518] width 30 height 22
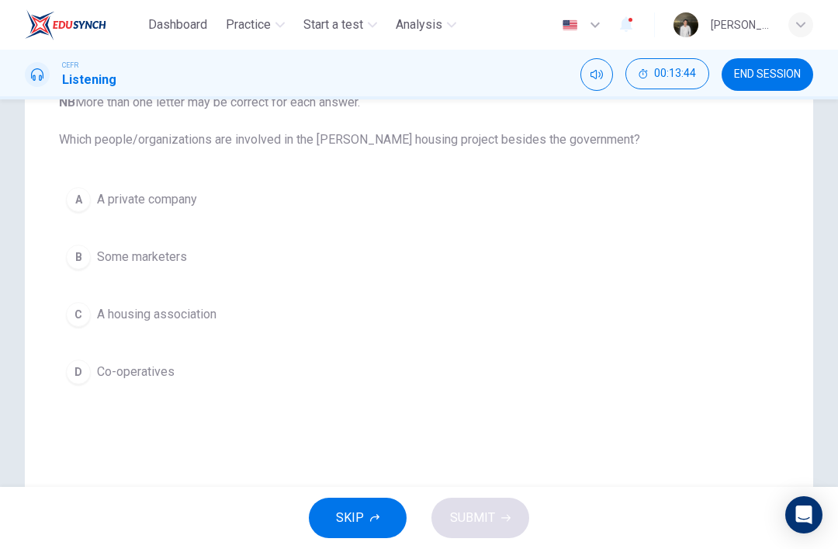
scroll to position [230, 0]
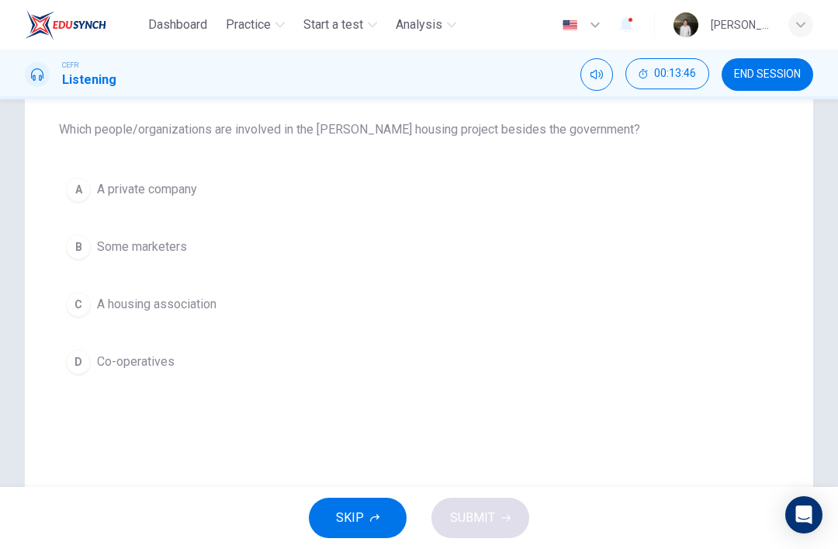
click at [116, 177] on button "A A private company" at bounding box center [419, 189] width 720 height 39
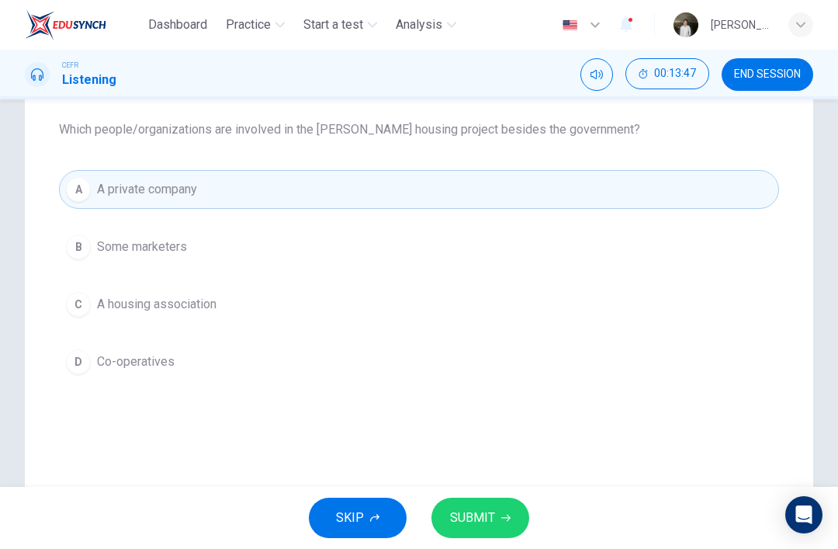
click at [518, 507] on button "SUBMIT" at bounding box center [480, 517] width 98 height 40
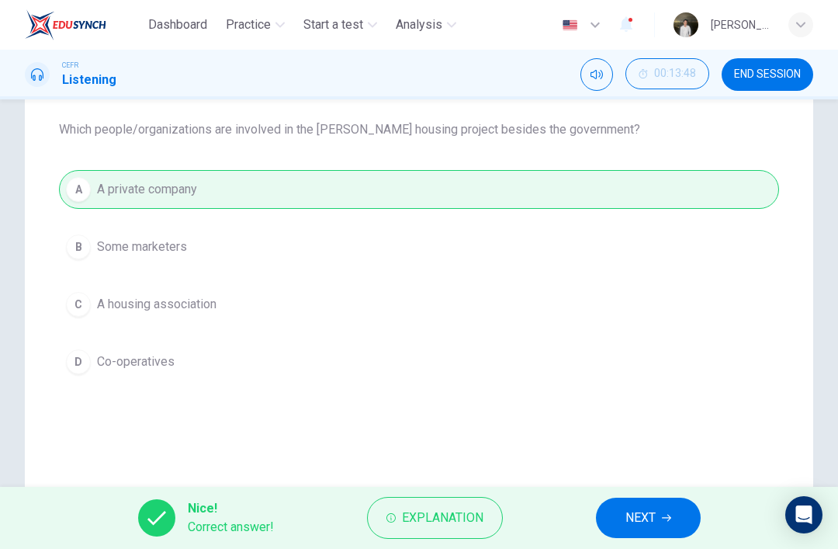
click at [624, 521] on button "NEXT" at bounding box center [648, 517] width 105 height 40
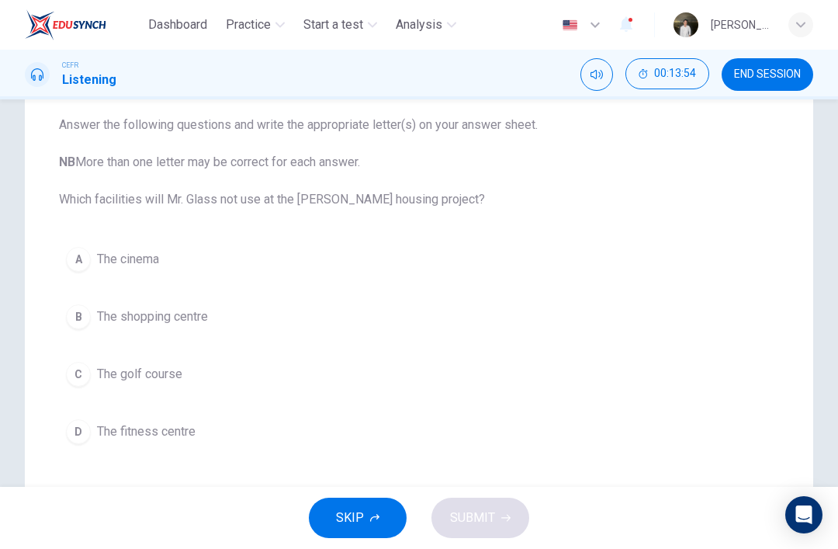
scroll to position [162, 0]
click at [81, 365] on div "C" at bounding box center [78, 372] width 25 height 25
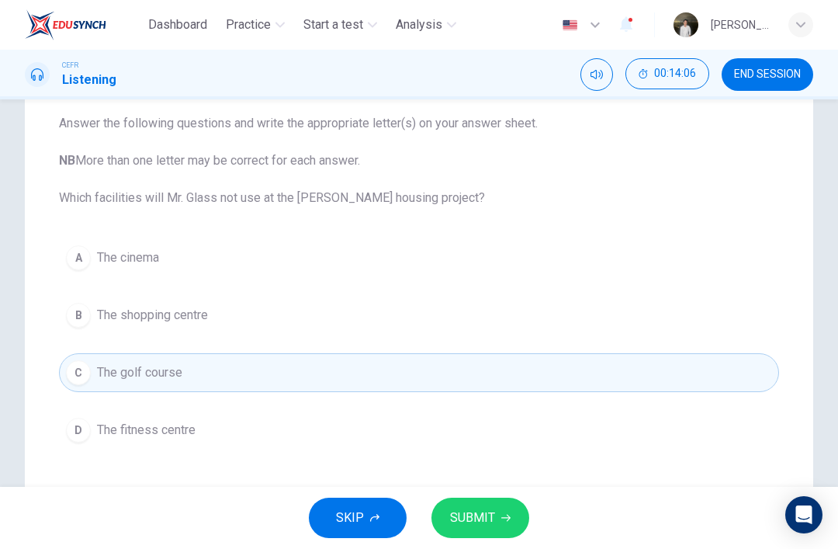
click at [479, 524] on span "SUBMIT" at bounding box center [472, 518] width 45 height 22
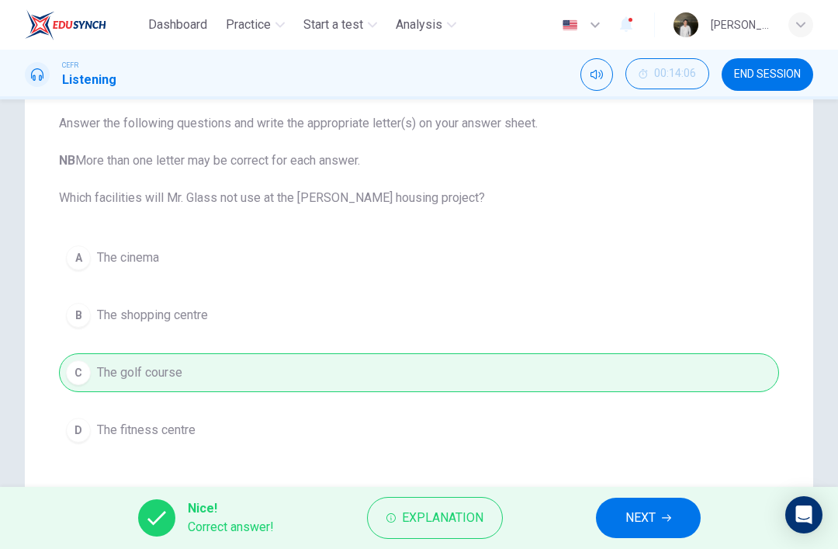
click at [422, 518] on span "Explanation" at bounding box center [442, 518] width 81 height 22
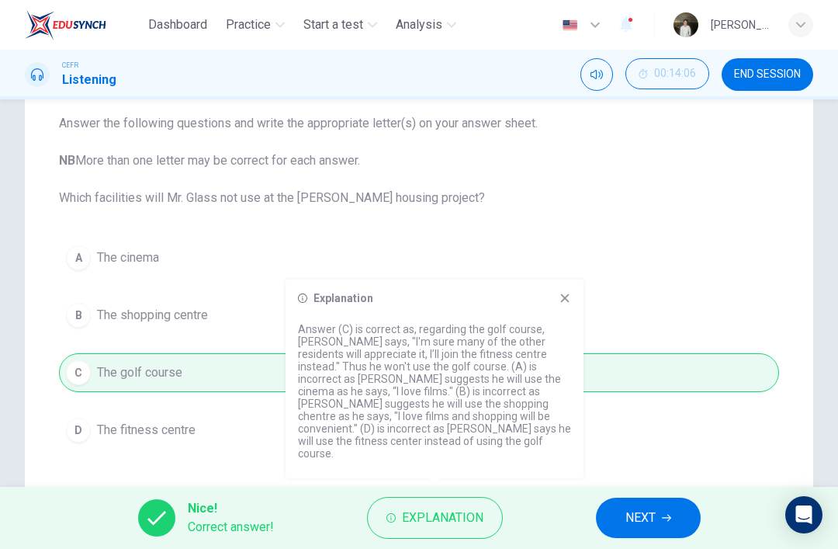
click at [630, 516] on span "NEXT" at bounding box center [640, 518] width 30 height 22
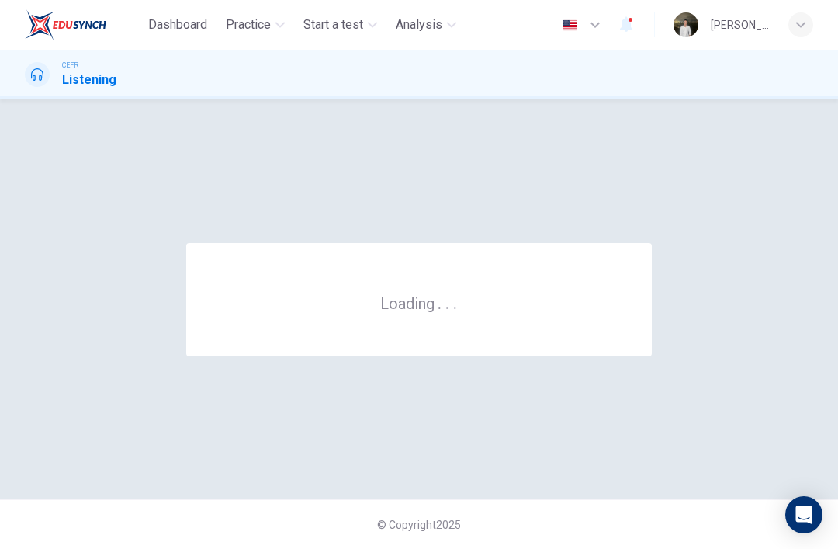
scroll to position [0, 0]
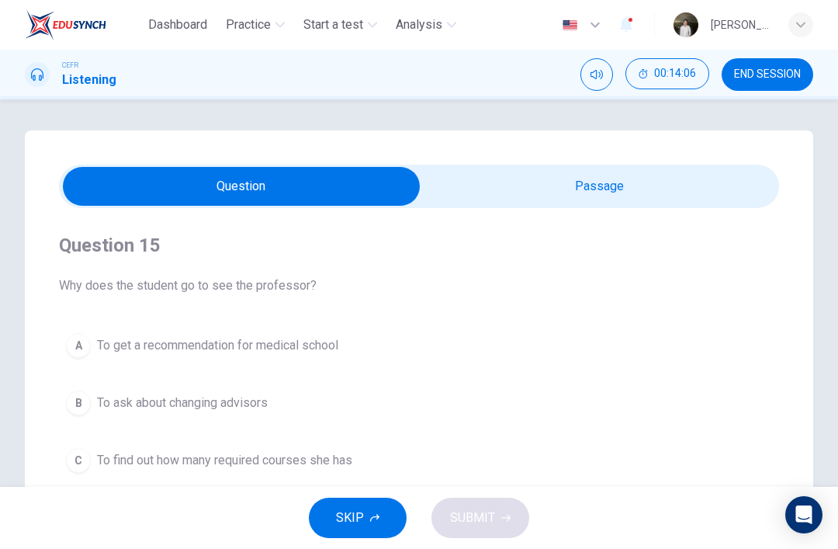
click at [619, 184] on input "checkbox" at bounding box center [241, 186] width 1080 height 39
checkbox input "true"
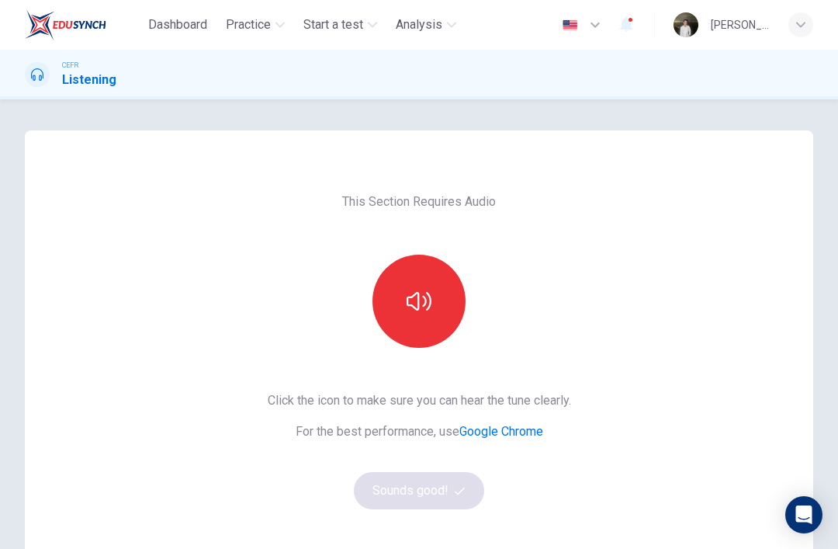
click at [450, 316] on button "button" at bounding box center [418, 301] width 93 height 93
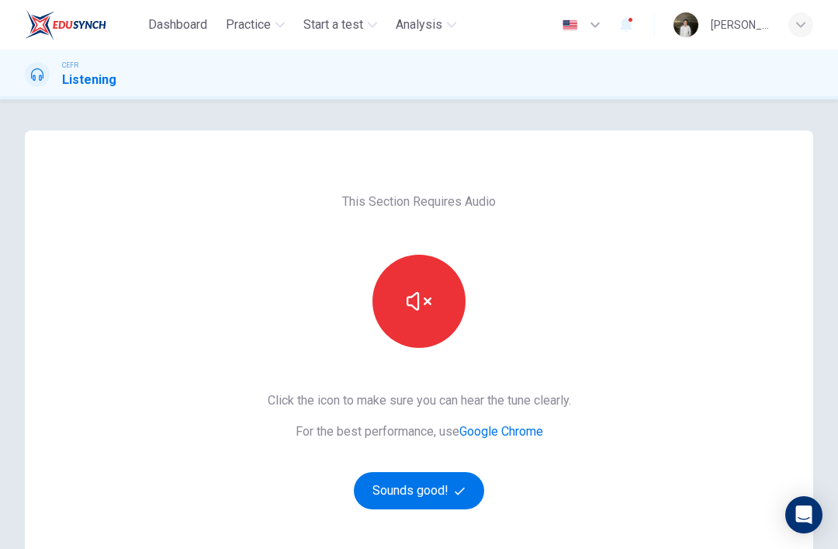
click at [459, 475] on button "Sounds good!" at bounding box center [419, 490] width 130 height 37
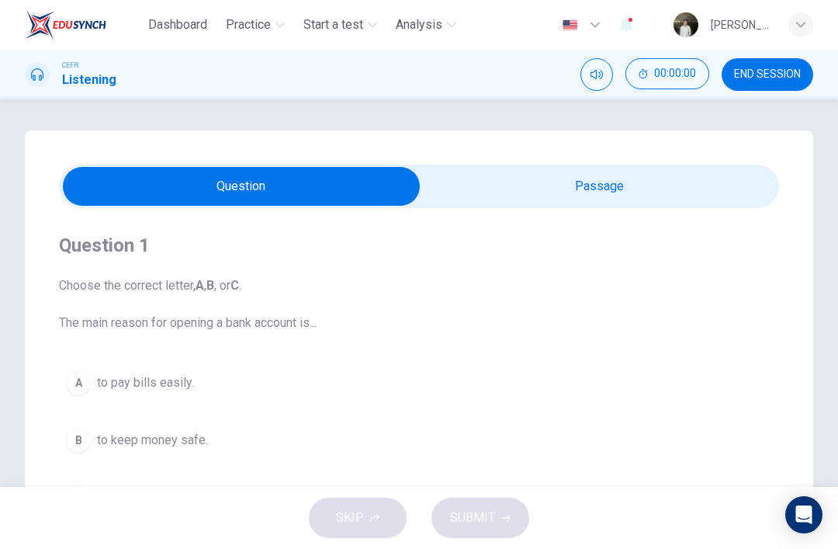
click at [666, 176] on input "checkbox" at bounding box center [241, 186] width 1080 height 39
checkbox input "true"
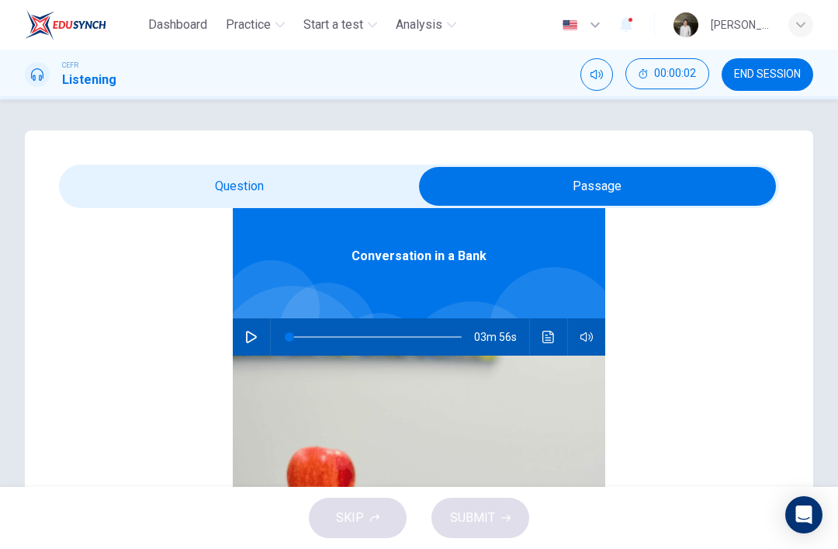
scroll to position [87, 0]
click at [262, 331] on button "button" at bounding box center [251, 336] width 25 height 37
type input "1"
click at [195, 167] on input "checkbox" at bounding box center [597, 186] width 1080 height 39
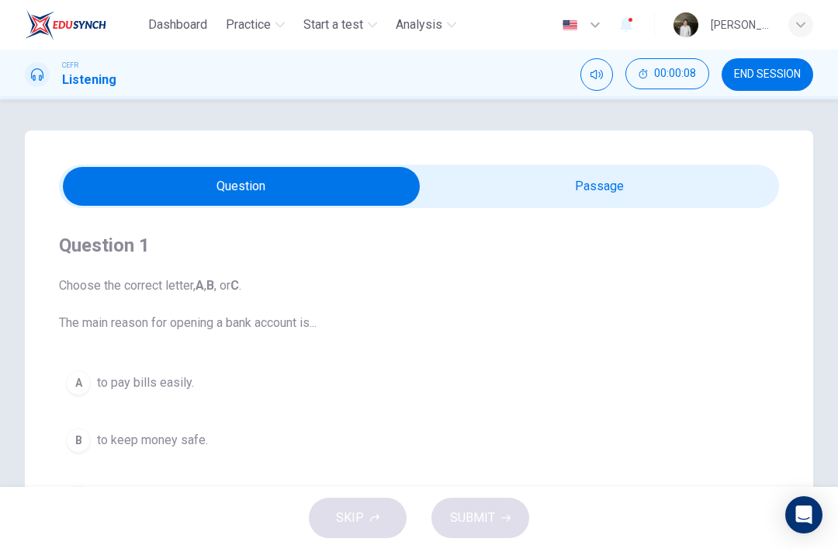
click at [663, 189] on input "checkbox" at bounding box center [241, 186] width 1080 height 39
checkbox input "true"
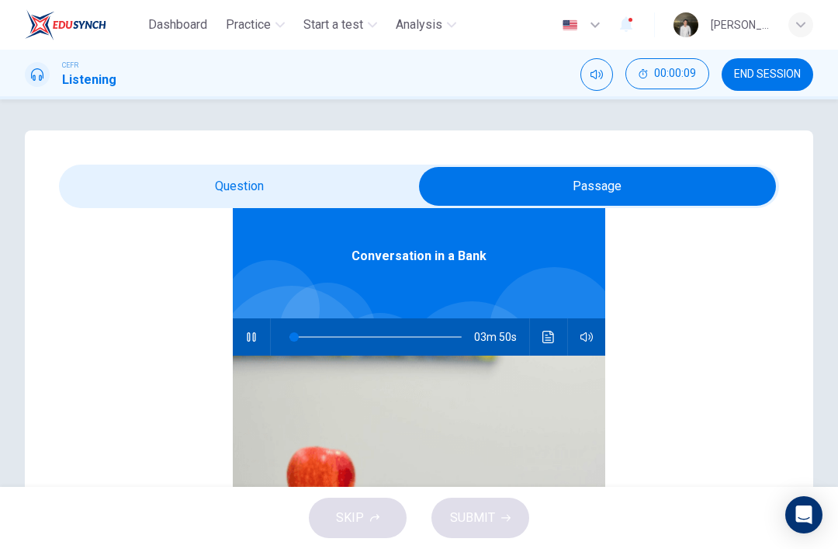
scroll to position [87, 0]
type input "3"
click at [149, 175] on input "checkbox" at bounding box center [597, 186] width 1080 height 39
checkbox input "false"
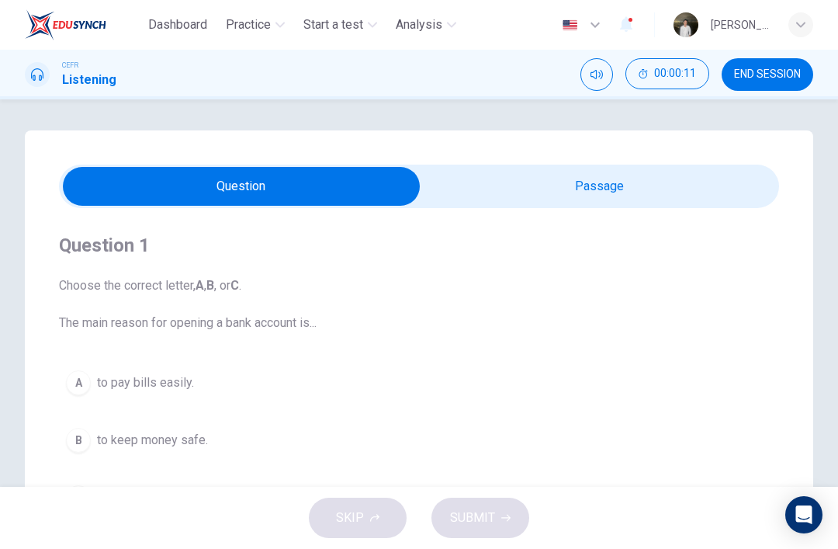
click at [140, 379] on span "to pay bills easily." at bounding box center [145, 382] width 97 height 19
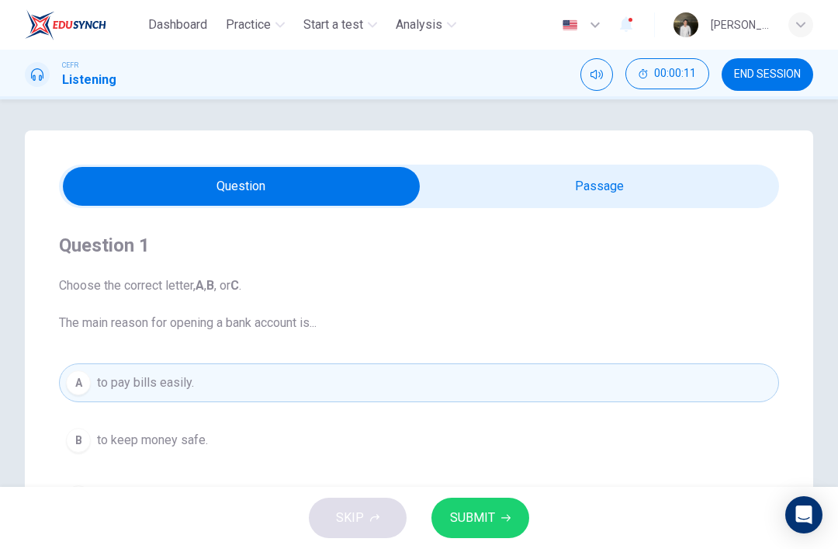
click at [525, 509] on button "SUBMIT" at bounding box center [480, 517] width 98 height 40
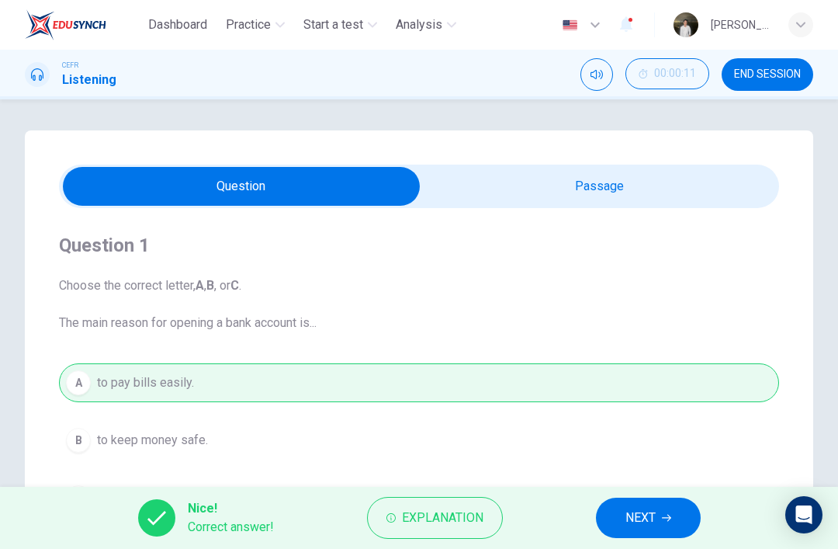
click at [590, 504] on div "Nice! Correct answer! Explanation NEXT" at bounding box center [419, 518] width 838 height 62
click at [639, 525] on span "NEXT" at bounding box center [640, 518] width 30 height 22
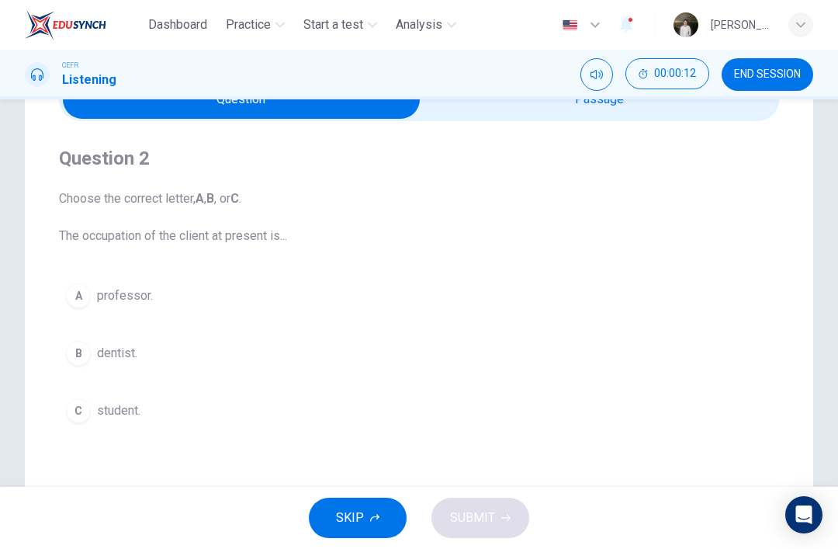
scroll to position [92, 0]
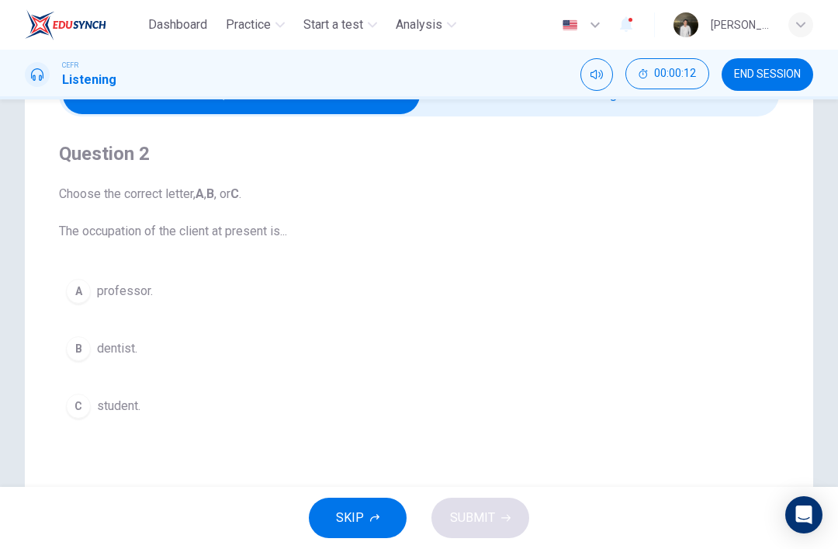
click at [91, 400] on button "C student." at bounding box center [419, 405] width 720 height 39
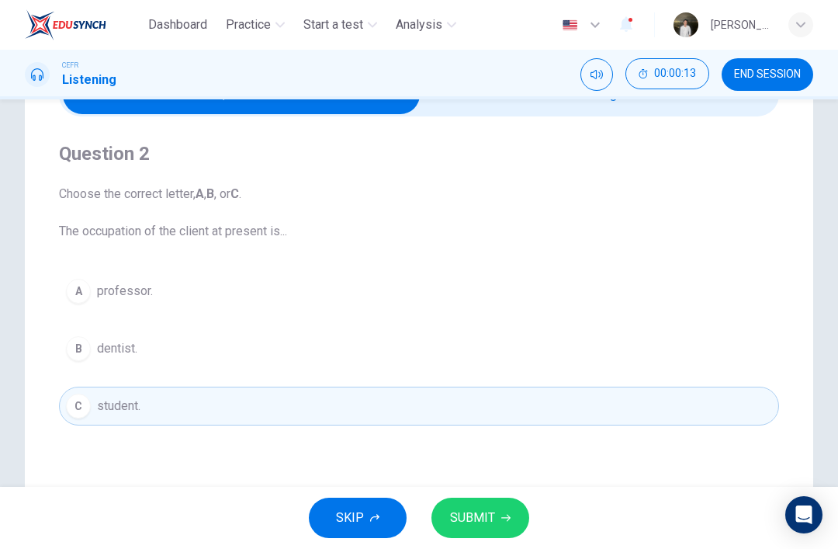
click at [526, 500] on div "SKIP SUBMIT" at bounding box center [419, 518] width 838 height 62
click at [503, 525] on button "SUBMIT" at bounding box center [480, 517] width 98 height 40
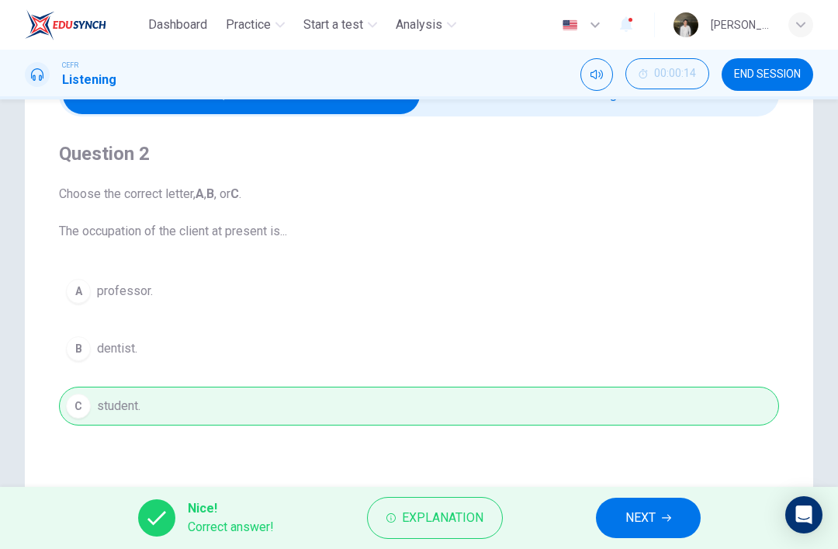
click at [583, 515] on div "Nice! Correct answer! Explanation NEXT" at bounding box center [419, 518] width 838 height 62
click at [618, 523] on button "NEXT" at bounding box center [648, 517] width 105 height 40
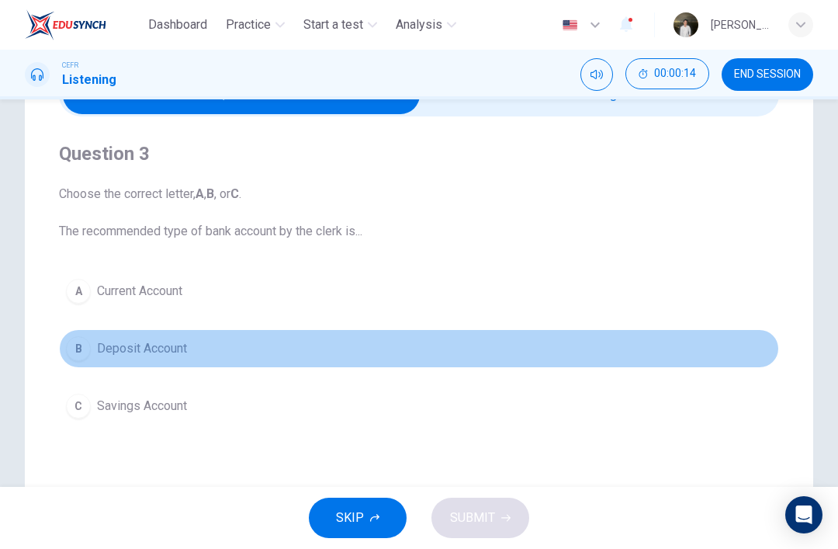
click at [78, 352] on div "B" at bounding box center [78, 348] width 25 height 25
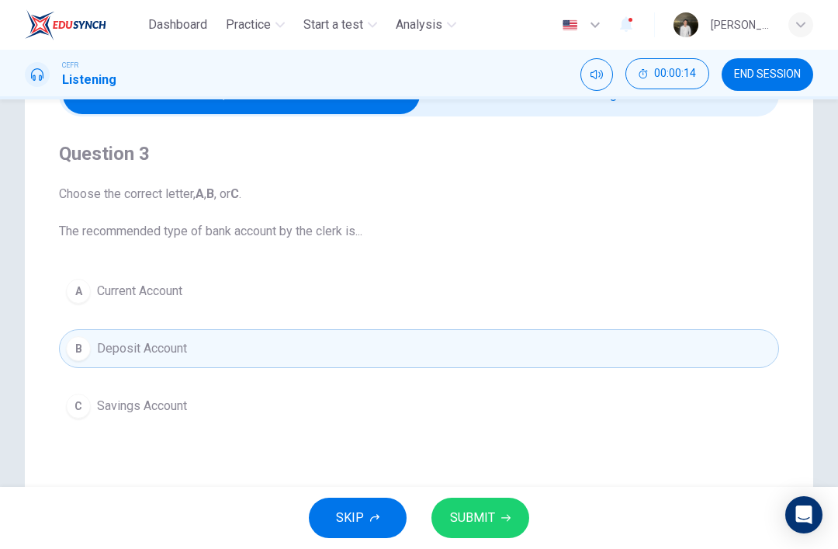
click at [526, 512] on button "SUBMIT" at bounding box center [480, 517] width 98 height 40
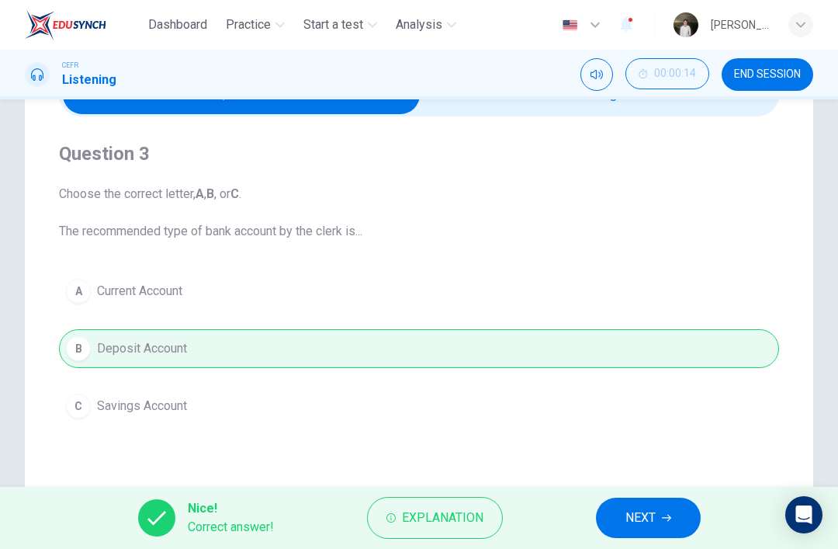
click at [497, 521] on button "Explanation" at bounding box center [435, 518] width 136 height 42
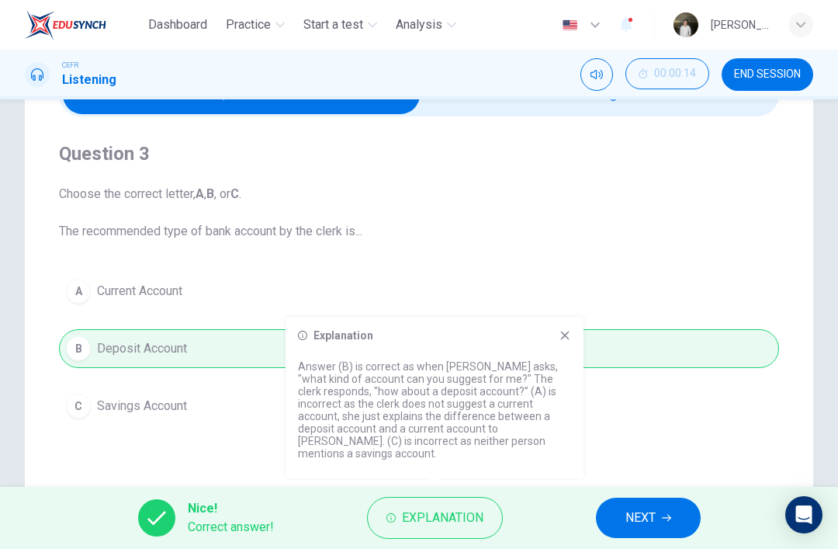
click at [605, 524] on button "NEXT" at bounding box center [648, 517] width 105 height 40
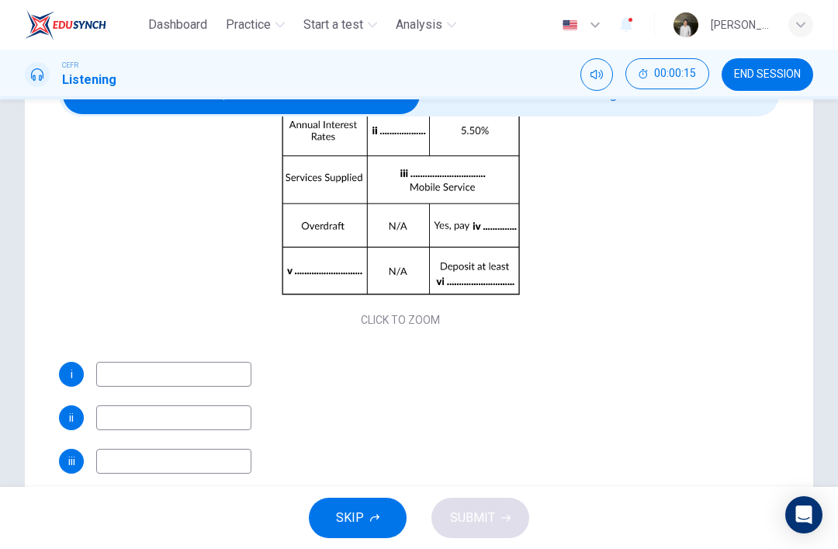
click at [56, 320] on div "Questions 4 - 9 Complete the table below. Write NO MORE THAN THREE WORDS AND/OR…" at bounding box center [419, 351] width 788 height 624
click at [125, 383] on input at bounding box center [173, 374] width 155 height 25
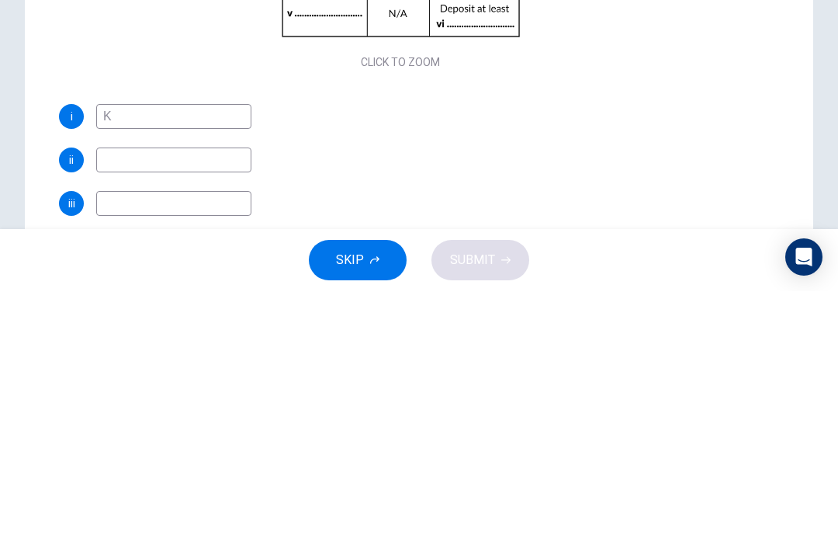
type input "K"
click at [110, 405] on input at bounding box center [173, 417] width 155 height 25
type input "N"
click at [110, 449] on input at bounding box center [173, 461] width 155 height 25
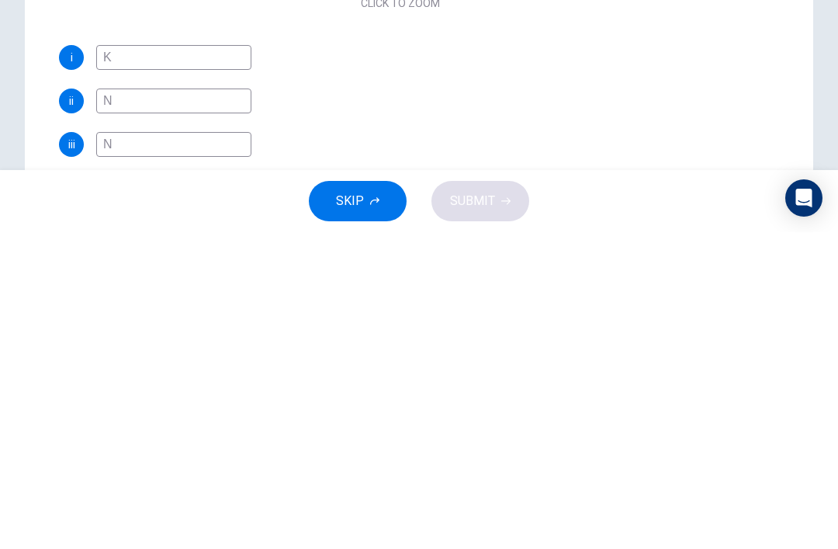
type input "N"
click at [390, 497] on button "SKIP" at bounding box center [358, 517] width 98 height 40
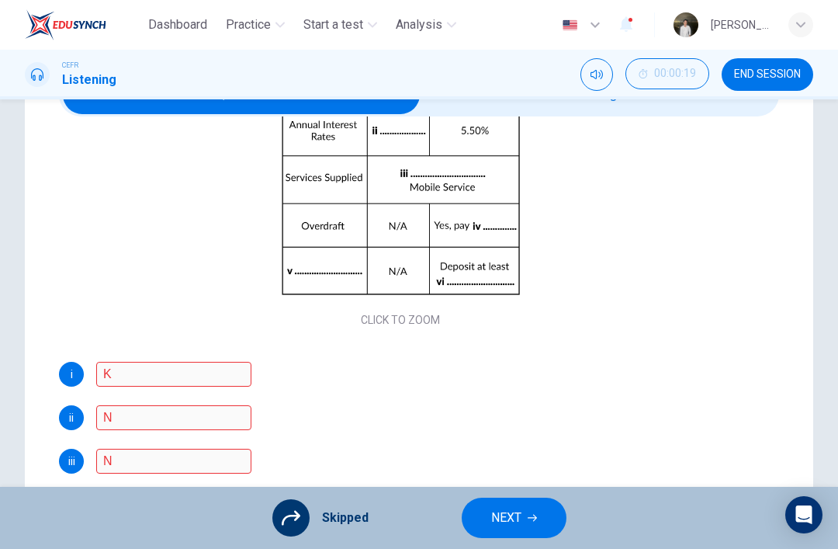
click at [542, 518] on button "NEXT" at bounding box center [514, 517] width 105 height 40
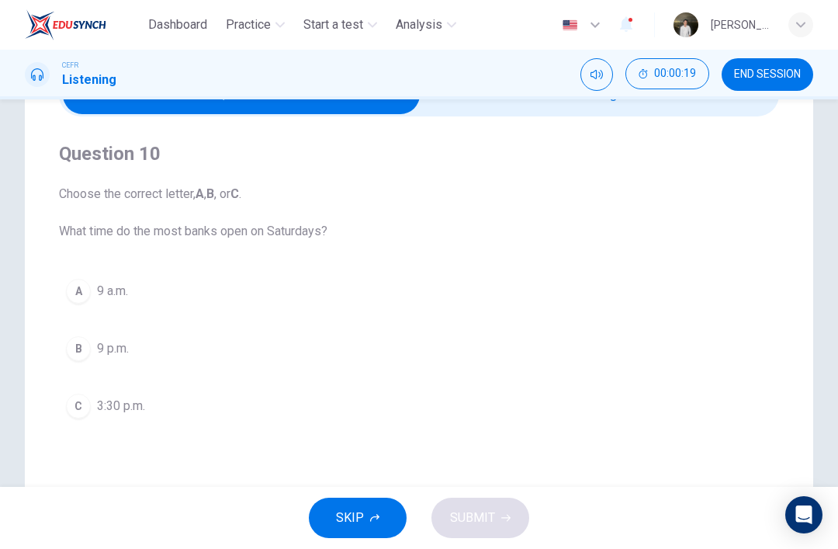
scroll to position [0, 0]
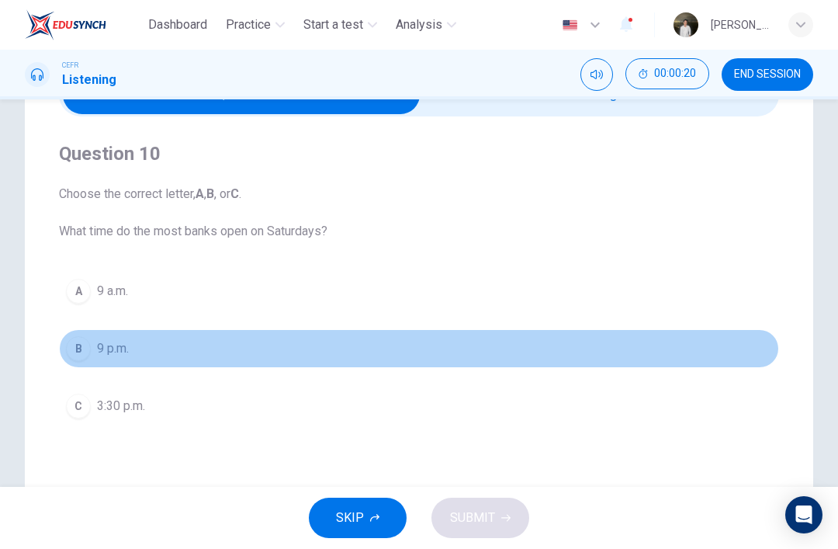
click at [83, 413] on div "C" at bounding box center [78, 405] width 25 height 25
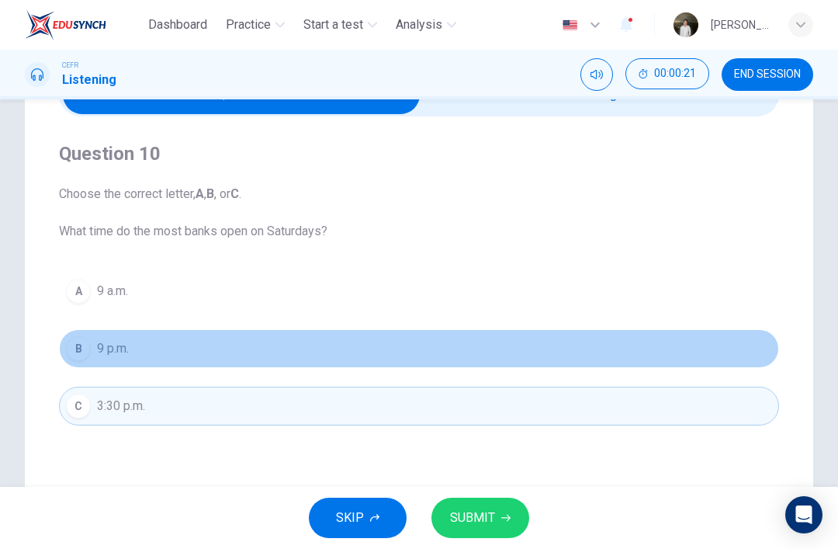
click at [86, 345] on div "B" at bounding box center [78, 348] width 25 height 25
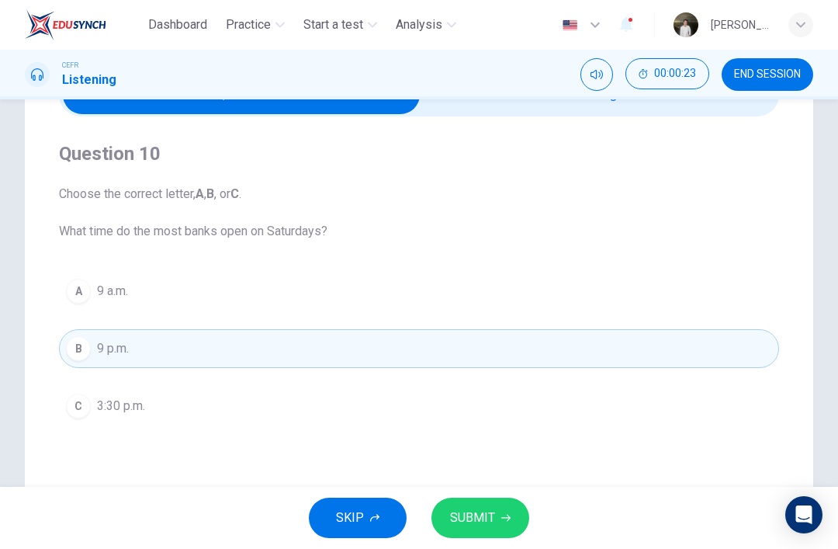
click at [85, 296] on div "A" at bounding box center [78, 291] width 25 height 25
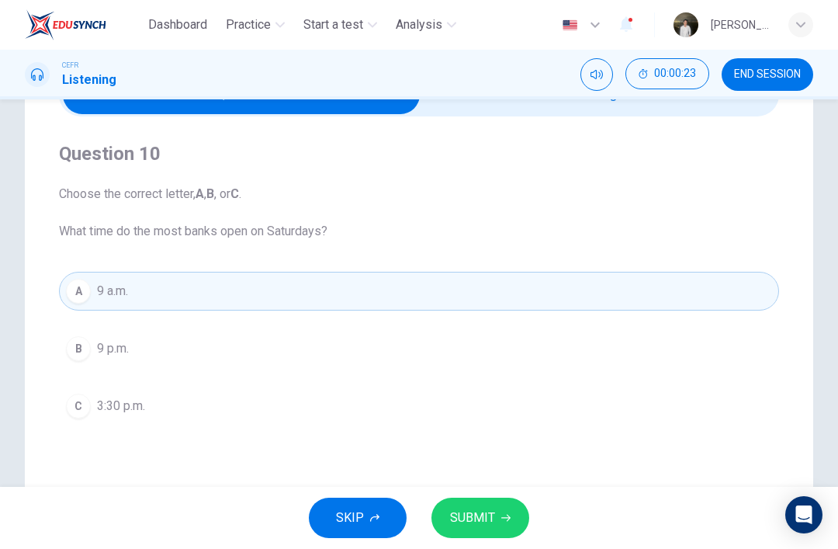
click at [544, 517] on div "SKIP SUBMIT" at bounding box center [419, 518] width 838 height 62
click at [506, 521] on icon "button" at bounding box center [505, 517] width 9 height 7
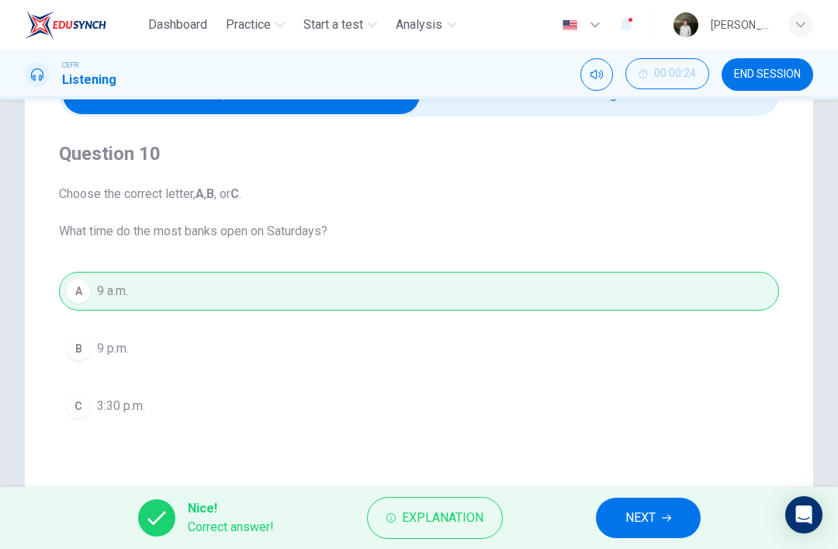
click at [619, 497] on button "NEXT" at bounding box center [648, 517] width 105 height 40
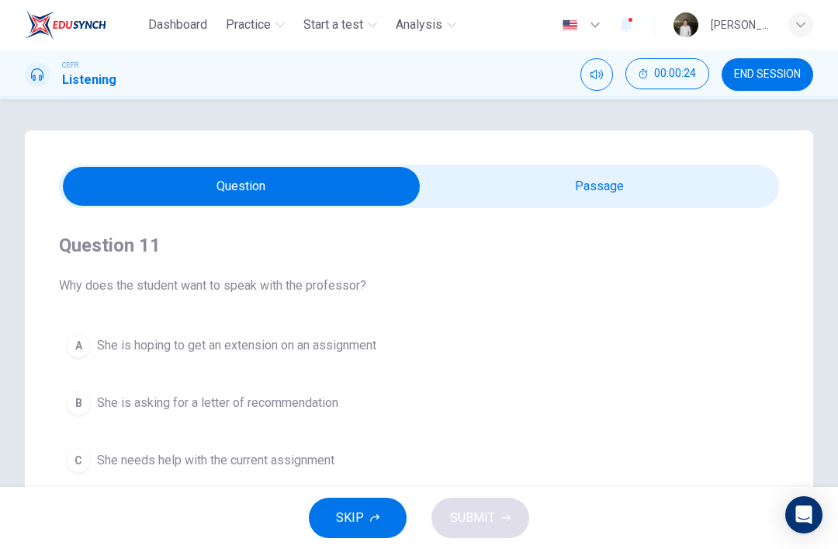
click at [682, 175] on input "checkbox" at bounding box center [241, 186] width 1080 height 39
checkbox input "true"
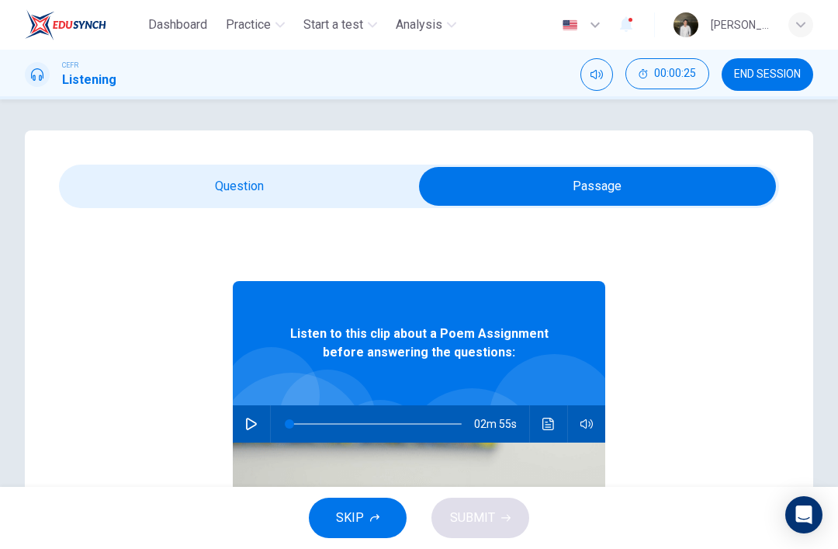
click at [249, 416] on button "button" at bounding box center [251, 423] width 25 height 37
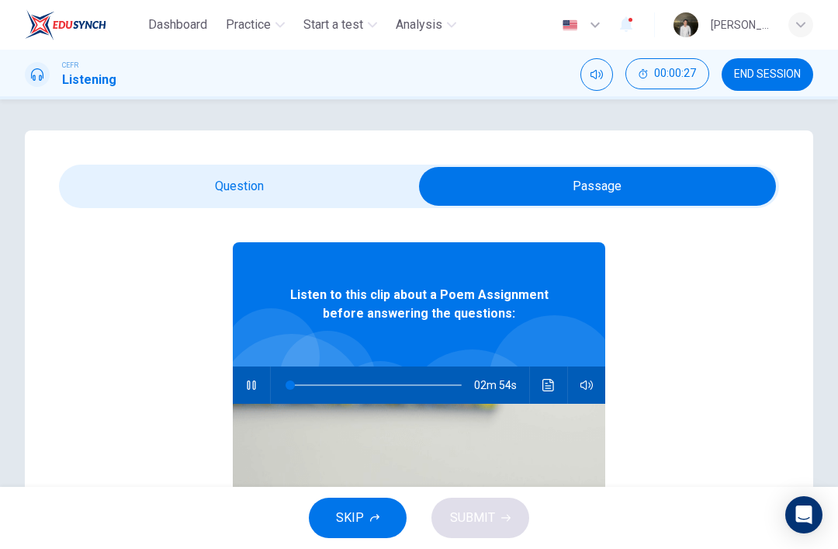
scroll to position [55, 0]
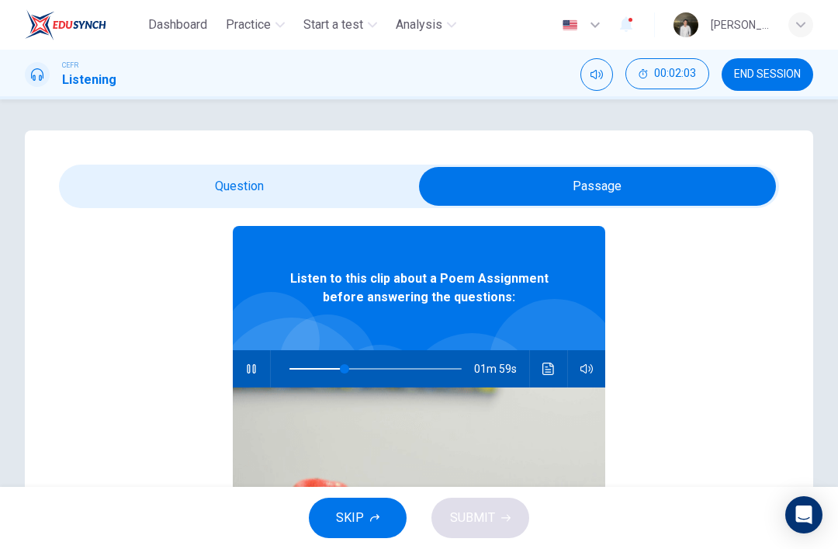
click at [340, 367] on span at bounding box center [344, 368] width 9 height 9
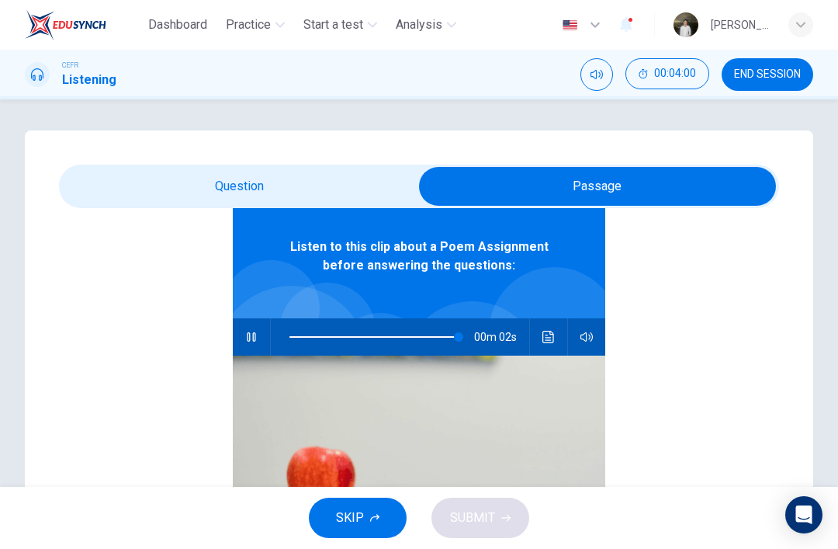
scroll to position [87, 0]
type input "0"
click at [359, 182] on input "checkbox" at bounding box center [597, 186] width 1080 height 39
checkbox input "false"
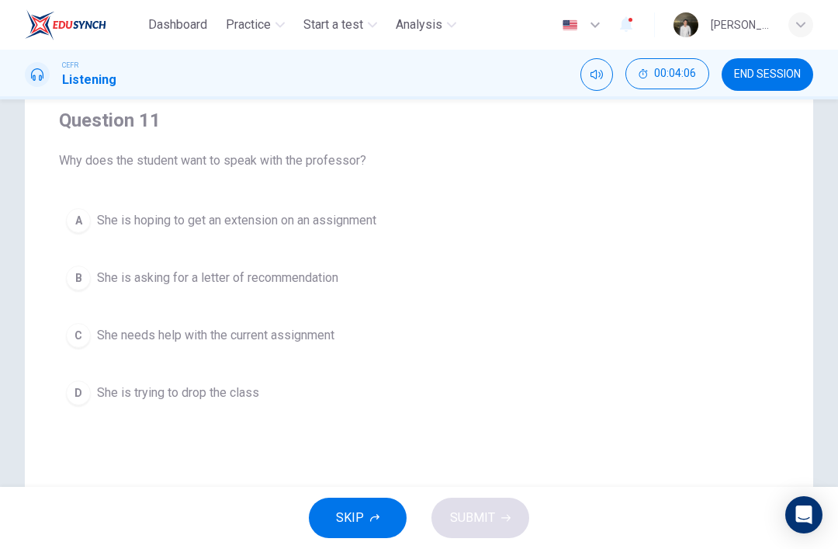
scroll to position [132, 0]
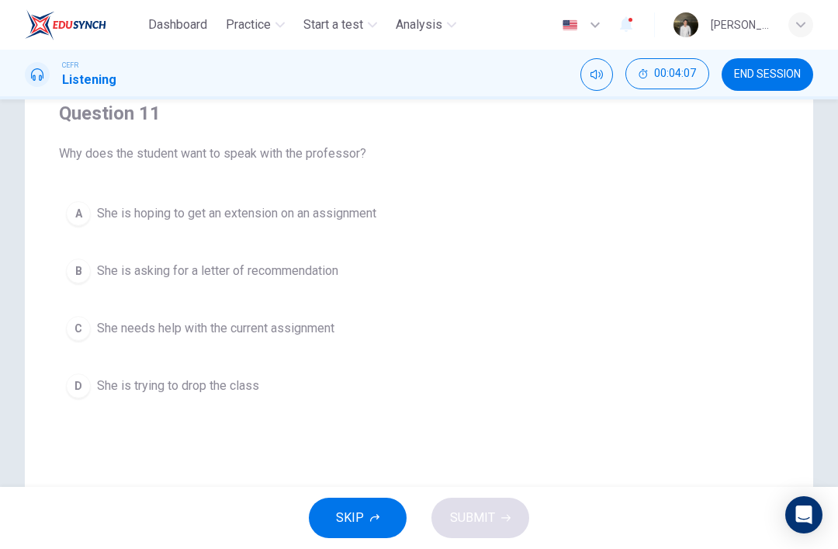
click at [414, 330] on button "C She needs help with the current assignment" at bounding box center [419, 328] width 720 height 39
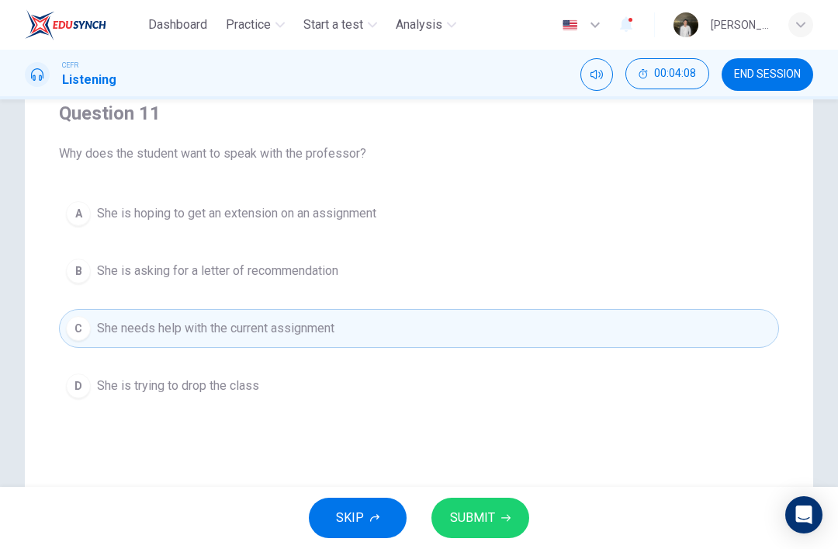
click at [521, 511] on button "SUBMIT" at bounding box center [480, 517] width 98 height 40
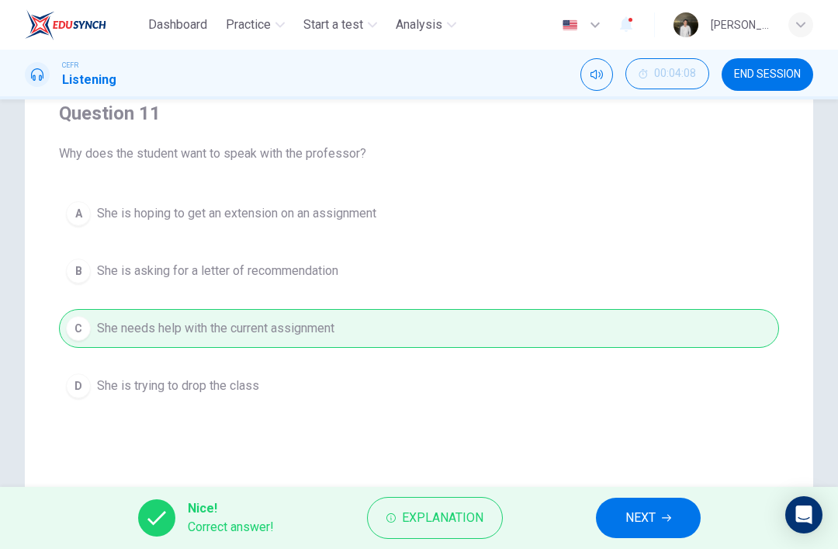
click at [661, 507] on button "NEXT" at bounding box center [648, 517] width 105 height 40
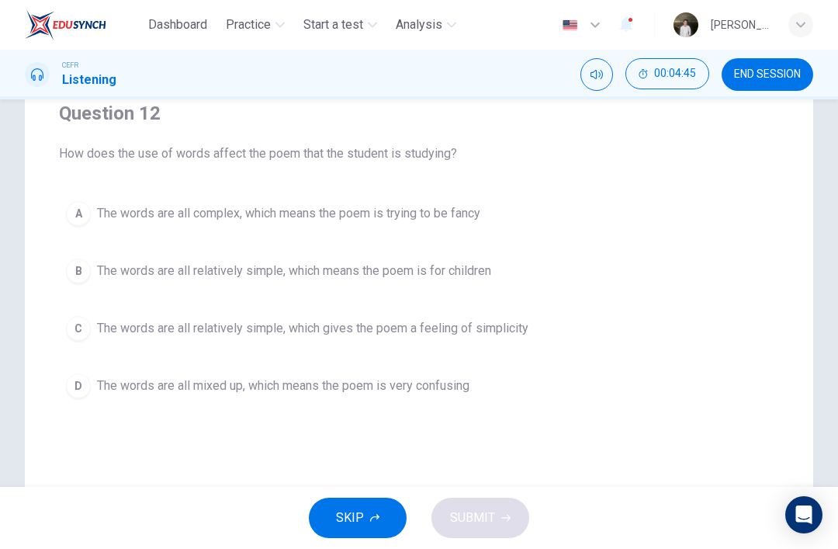
click at [84, 328] on div "C" at bounding box center [78, 328] width 25 height 25
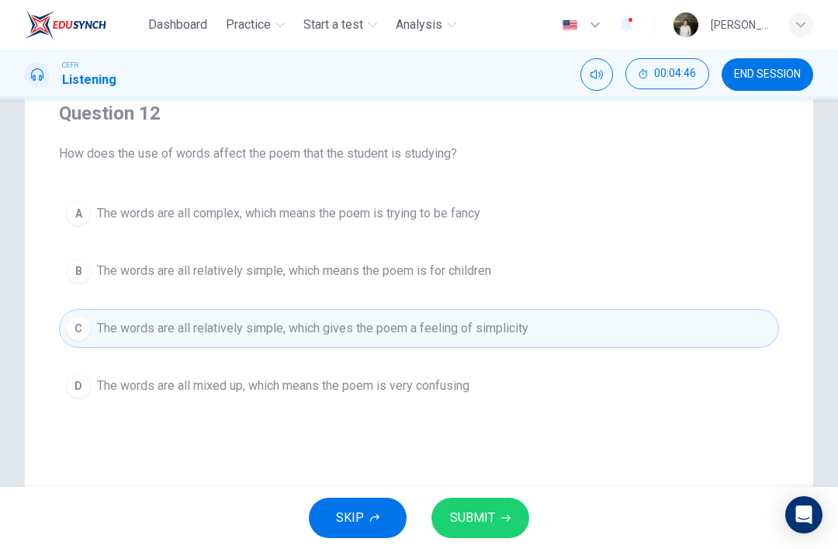
click at [507, 503] on button "SUBMIT" at bounding box center [480, 517] width 98 height 40
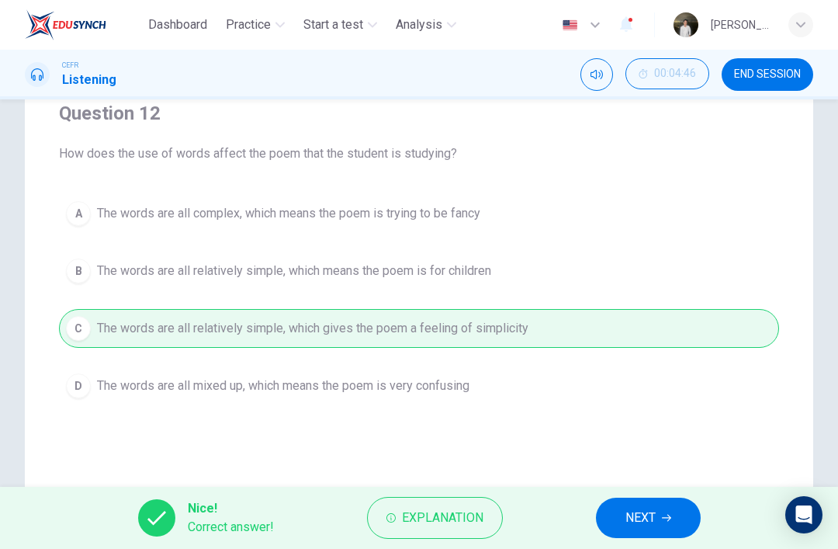
click at [677, 514] on button "NEXT" at bounding box center [648, 517] width 105 height 40
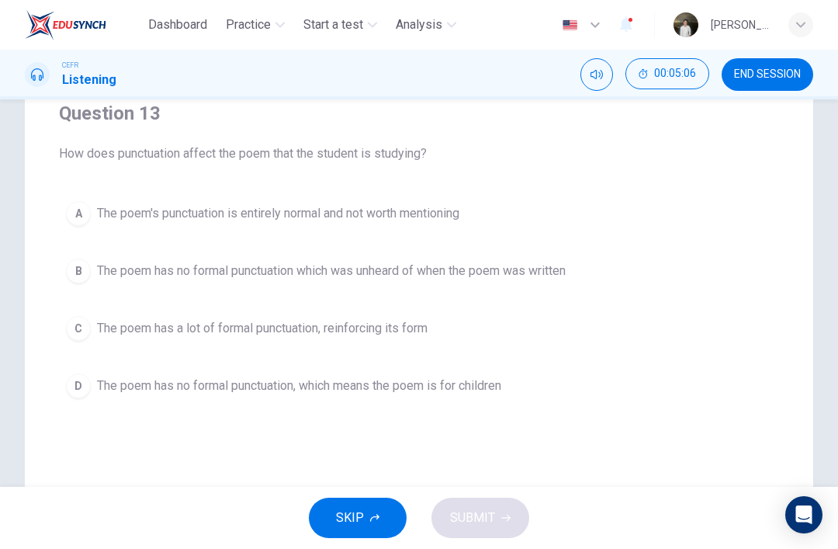
click at [580, 278] on button "B The poem has no formal punctuation which was unheard of when the poem was wri…" at bounding box center [419, 270] width 720 height 39
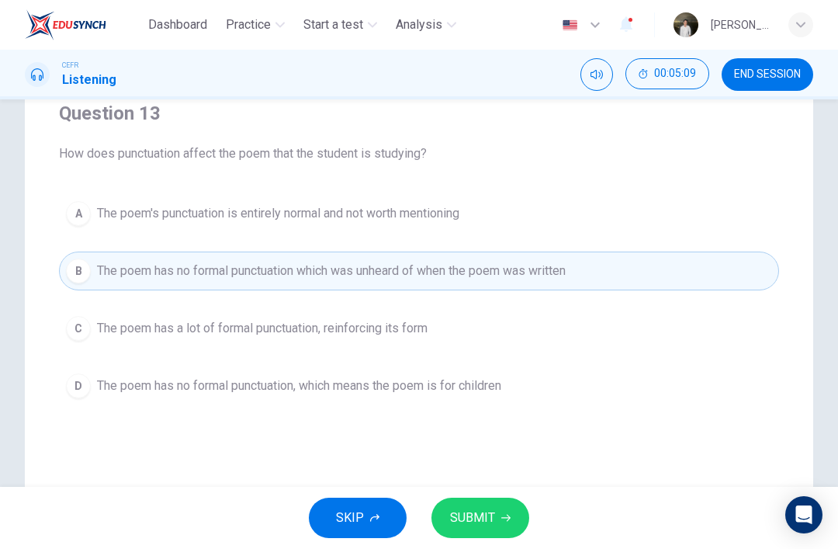
click at [504, 505] on button "SUBMIT" at bounding box center [480, 517] width 98 height 40
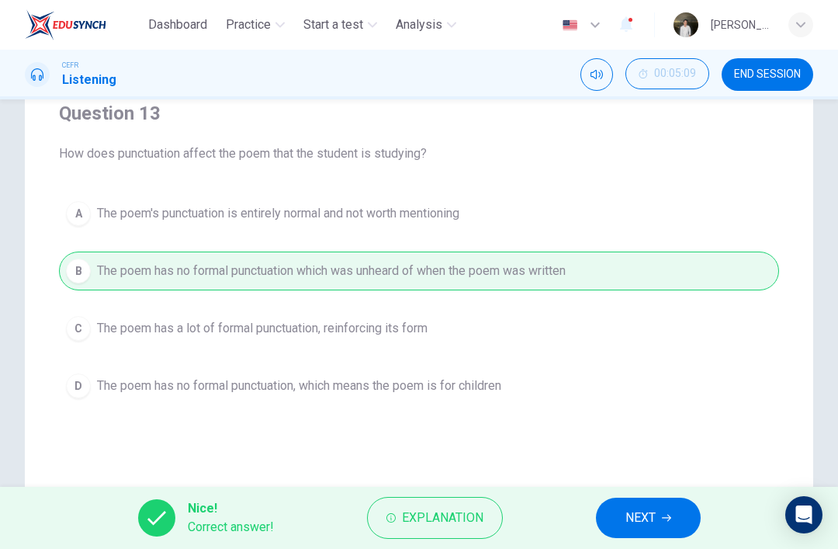
click at [491, 502] on button "Explanation" at bounding box center [435, 518] width 136 height 42
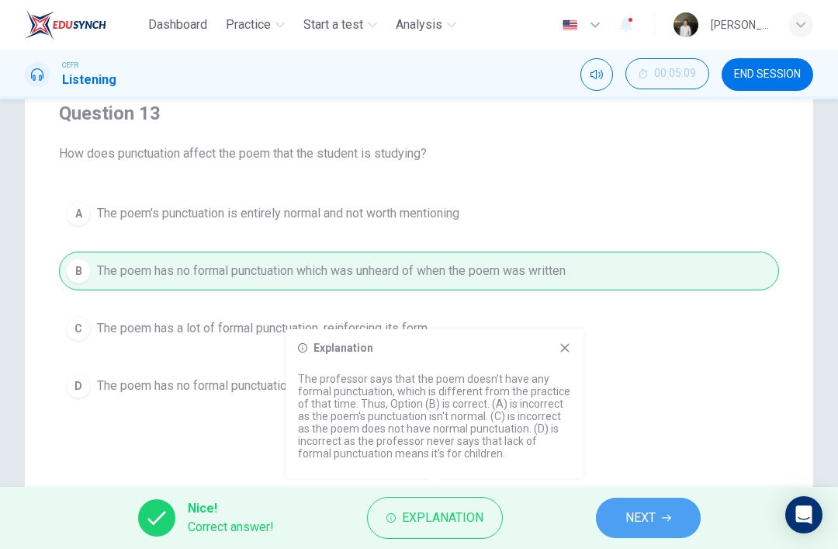
click at [686, 518] on button "NEXT" at bounding box center [648, 517] width 105 height 40
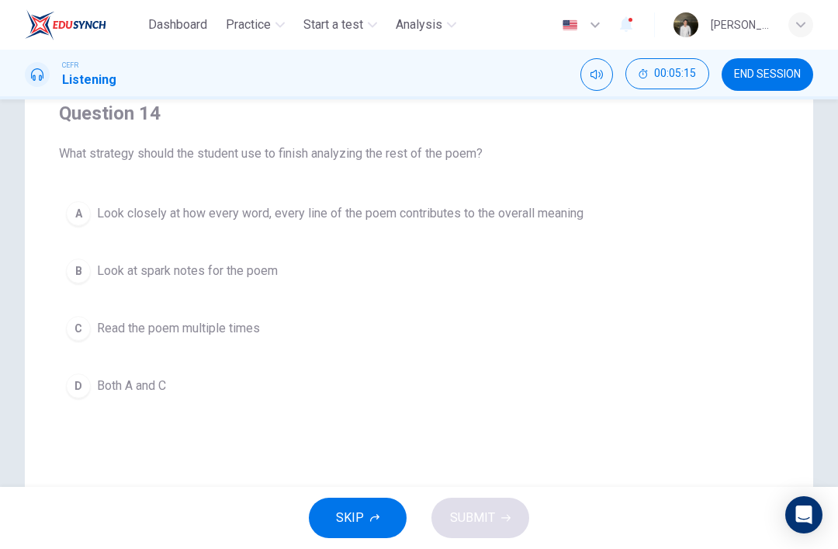
click at [72, 204] on div "A" at bounding box center [78, 213] width 25 height 25
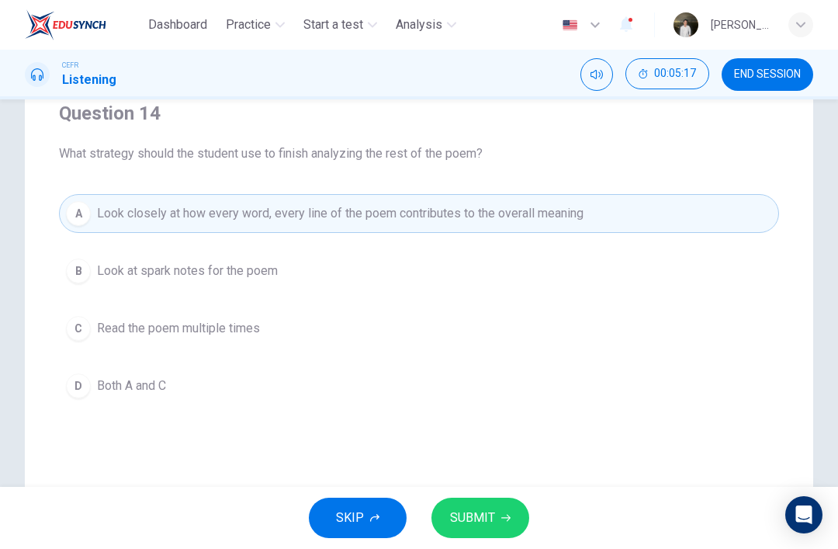
click at [525, 525] on button "SUBMIT" at bounding box center [480, 517] width 98 height 40
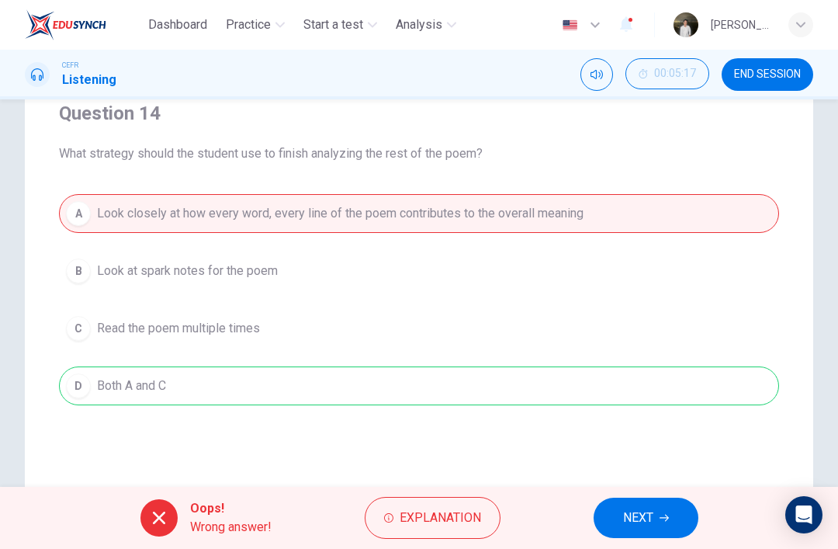
click at [116, 324] on div "A Look closely at how every word, every line of the poem contributes to the ove…" at bounding box center [419, 299] width 720 height 211
click at [475, 513] on span "Explanation" at bounding box center [440, 518] width 81 height 22
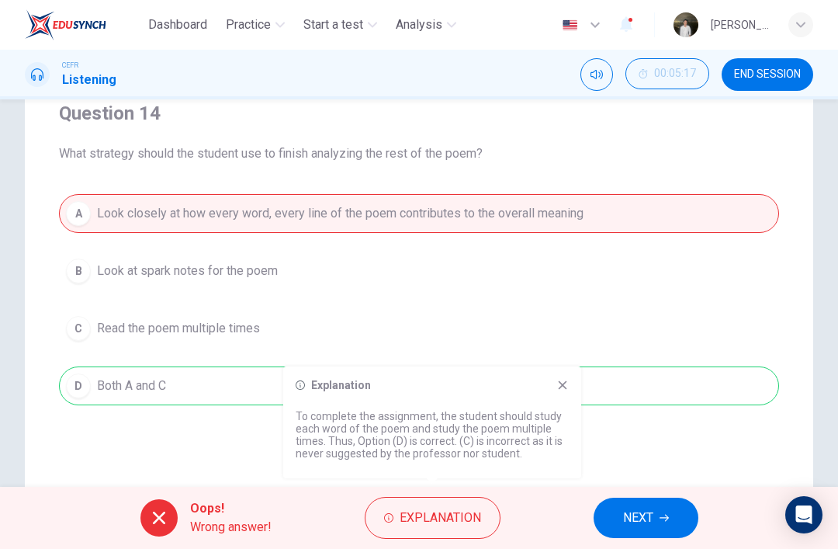
click at [624, 501] on button "NEXT" at bounding box center [646, 517] width 105 height 40
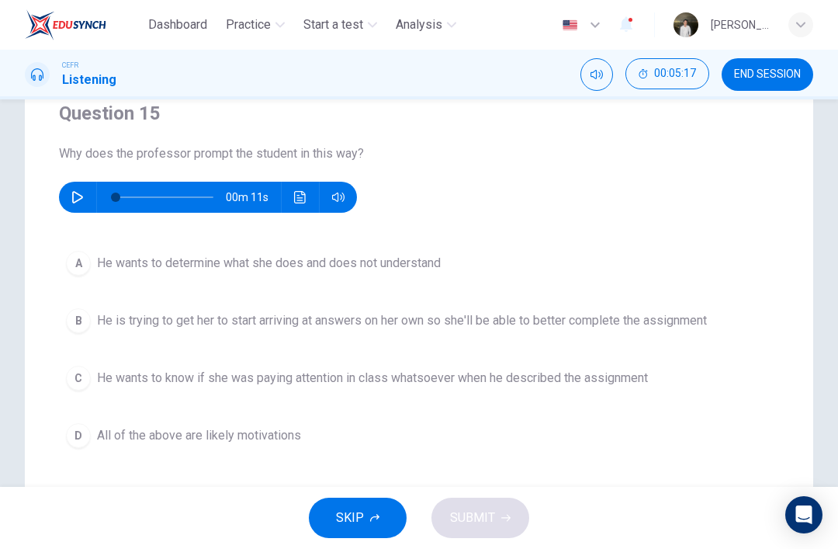
click at [84, 204] on button "button" at bounding box center [77, 197] width 25 height 31
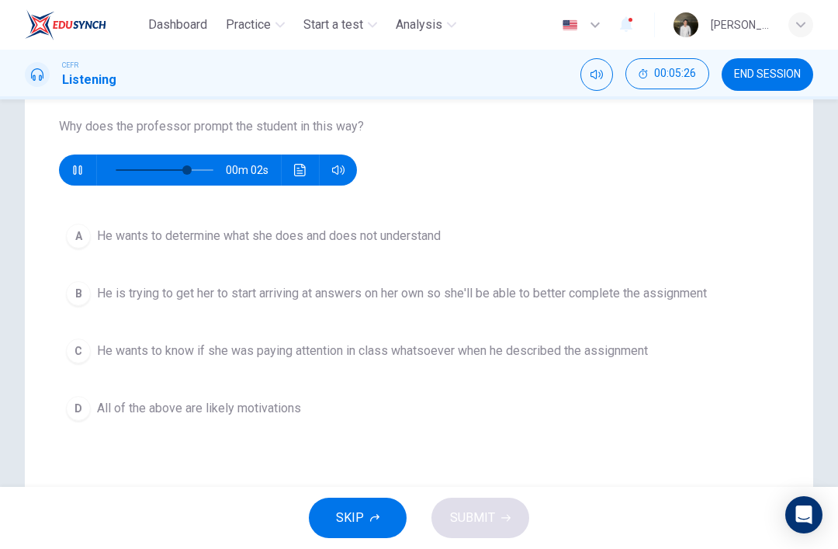
scroll to position [161, 0]
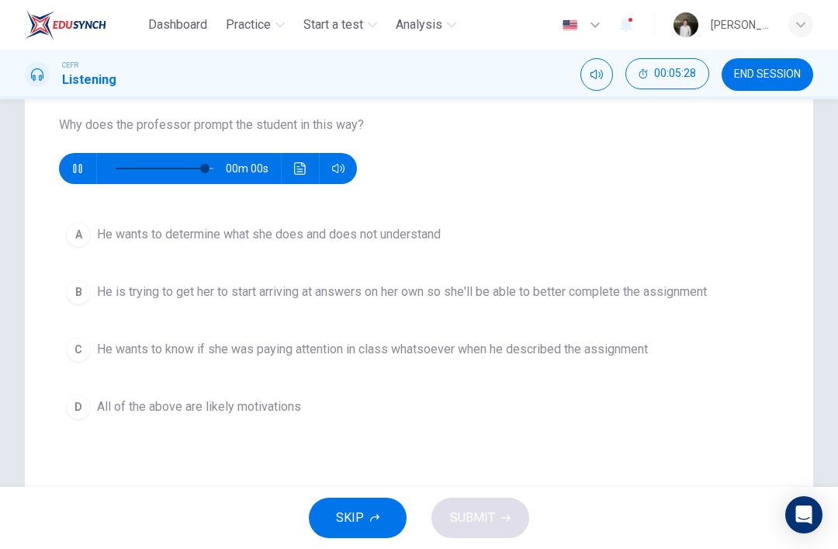
type input "0"
click at [85, 284] on div "B" at bounding box center [78, 291] width 25 height 25
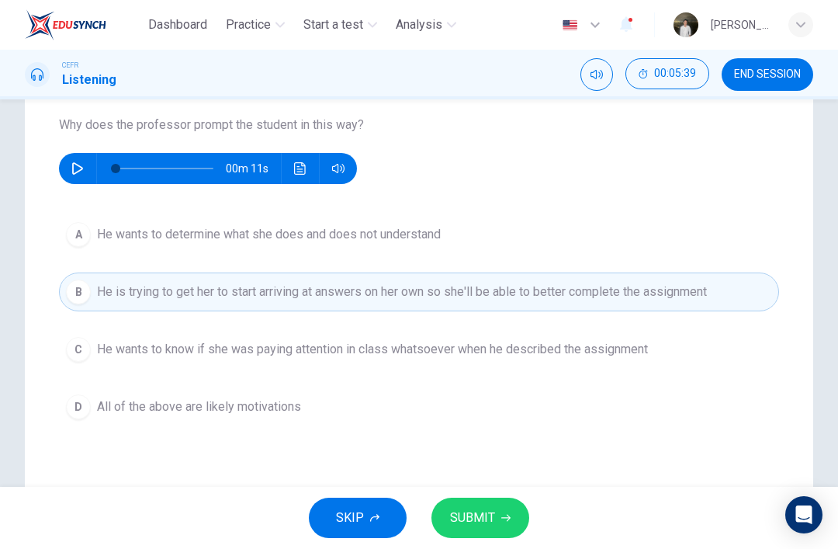
click at [509, 520] on icon "button" at bounding box center [505, 517] width 9 height 9
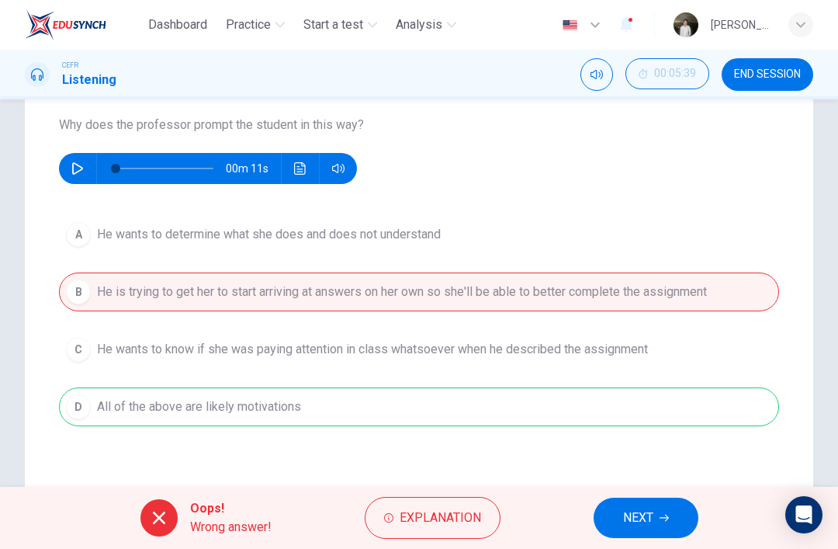
click at [128, 395] on div "A He wants to determine what she does and does not understand B He is trying to…" at bounding box center [419, 320] width 720 height 211
click at [469, 511] on span "Explanation" at bounding box center [440, 518] width 81 height 22
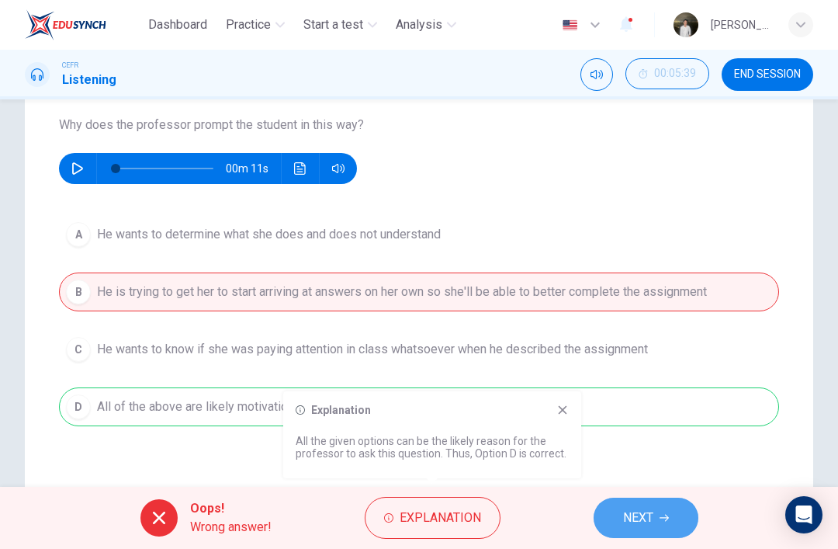
click at [658, 533] on button "NEXT" at bounding box center [646, 517] width 105 height 40
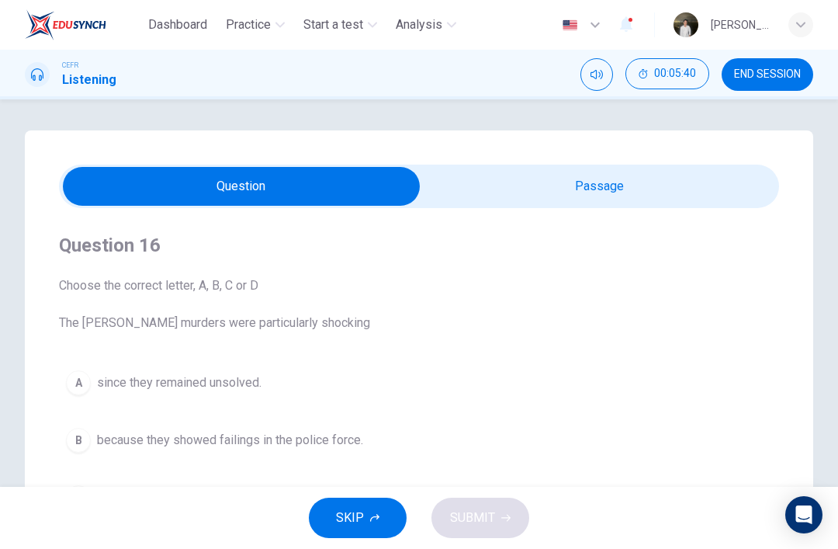
click at [662, 169] on input "checkbox" at bounding box center [241, 186] width 1080 height 39
checkbox input "true"
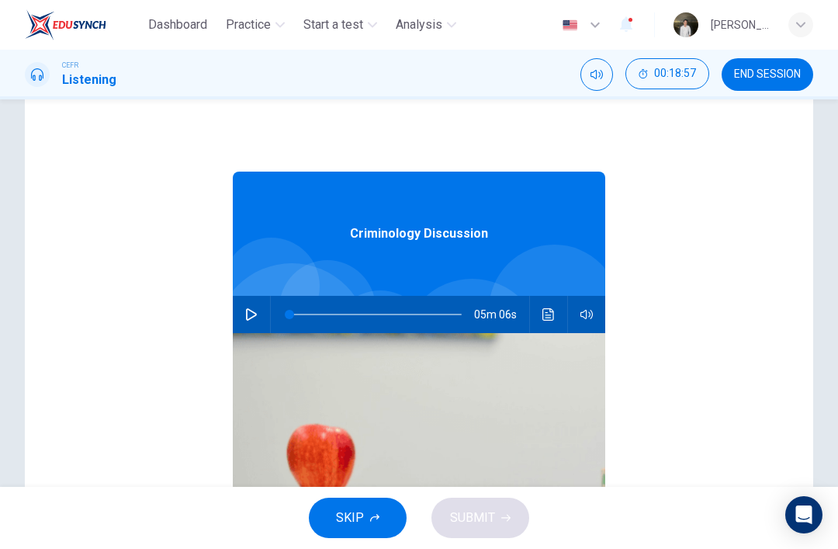
scroll to position [120, 0]
